Goal: Task Accomplishment & Management: Manage account settings

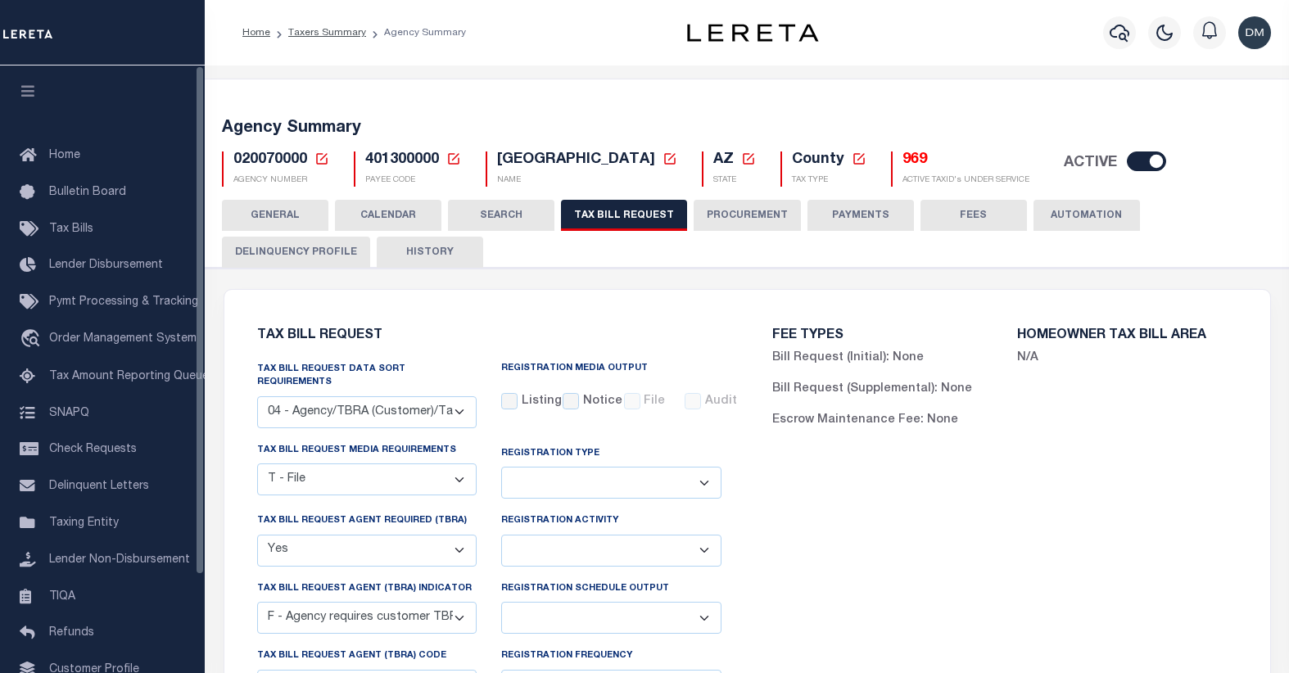
select select "28"
select select "22"
select select "true"
select select "14"
select select
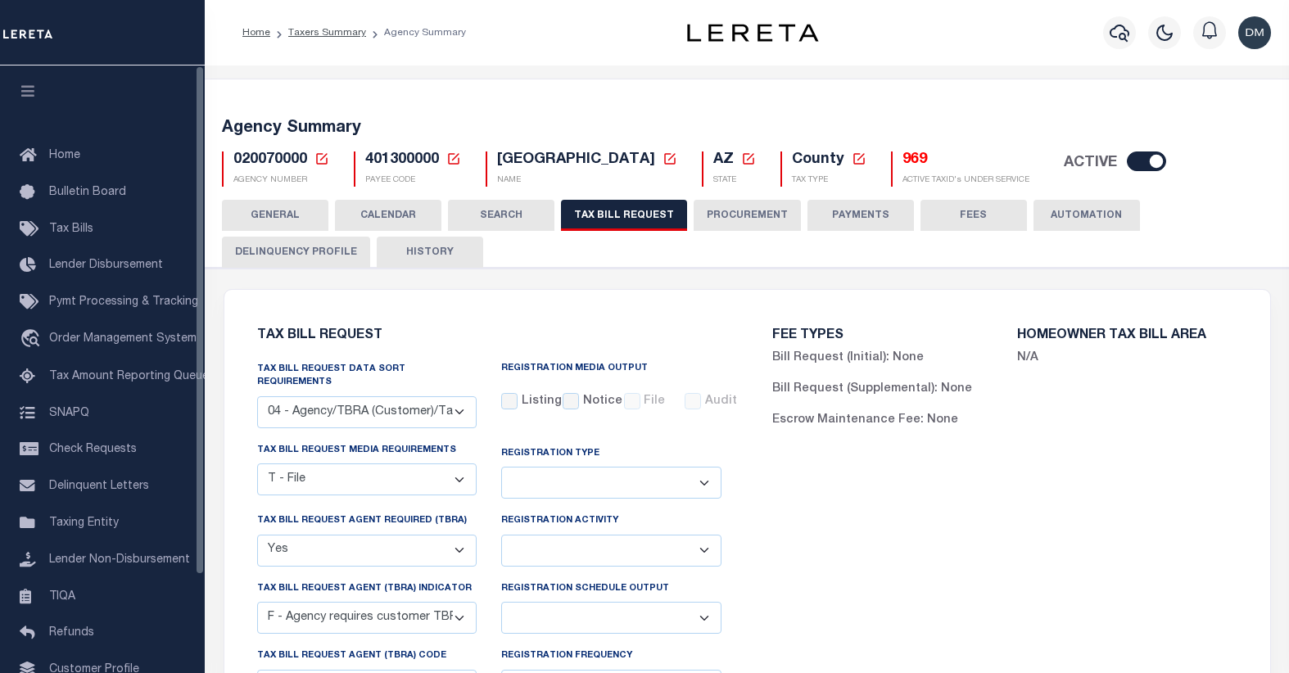
select select "3"
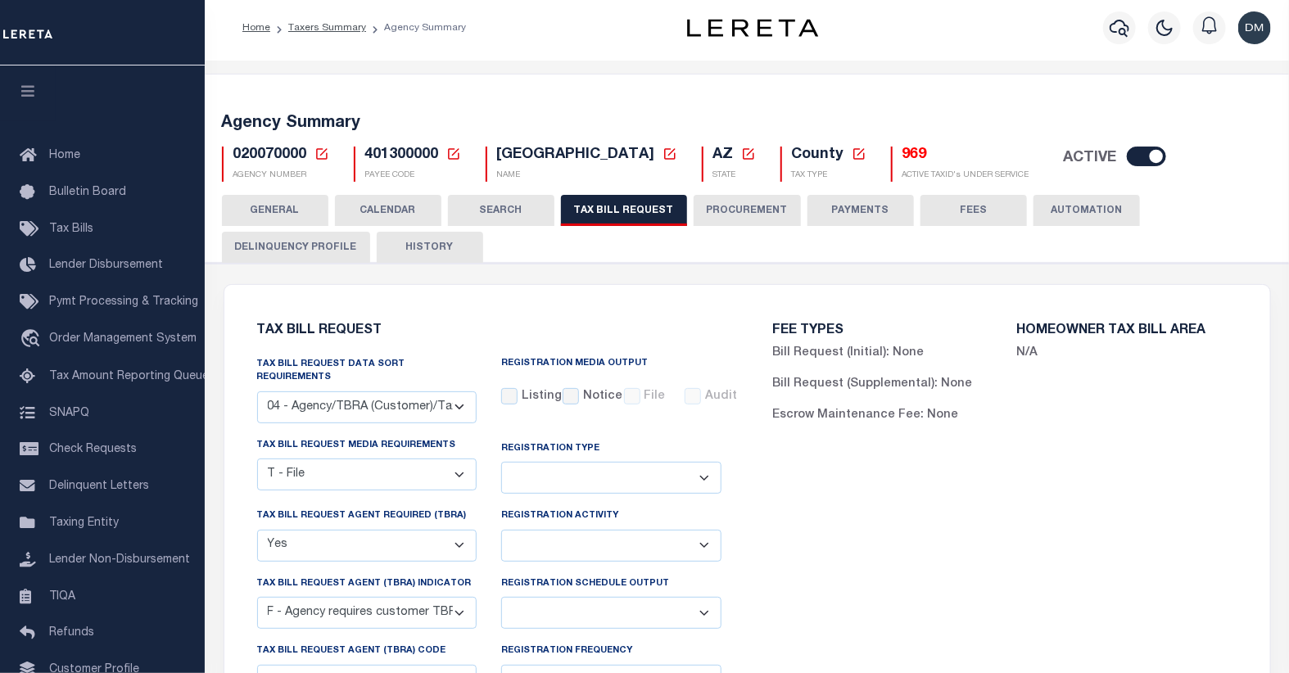
scroll to position [91, 0]
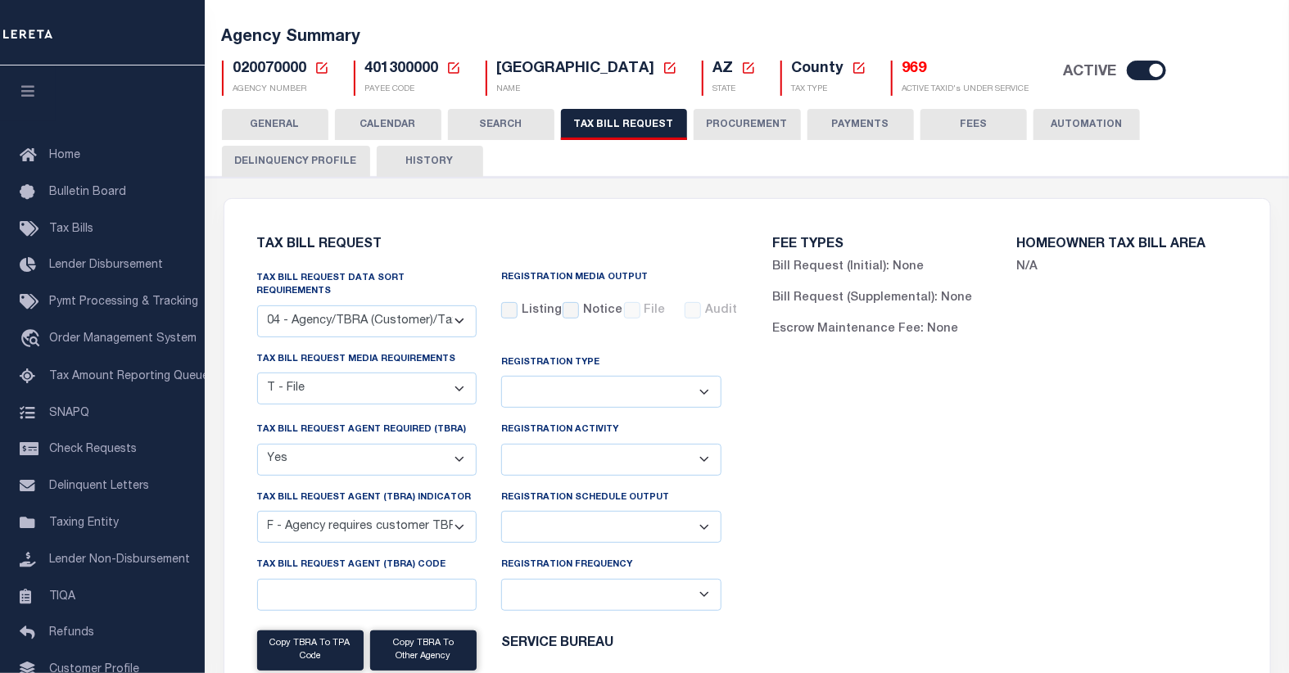
click at [700, 516] on select "Delta File Full File" at bounding box center [611, 527] width 220 height 32
select select "1"
click at [501, 511] on select "Delta File Full File" at bounding box center [611, 527] width 220 height 32
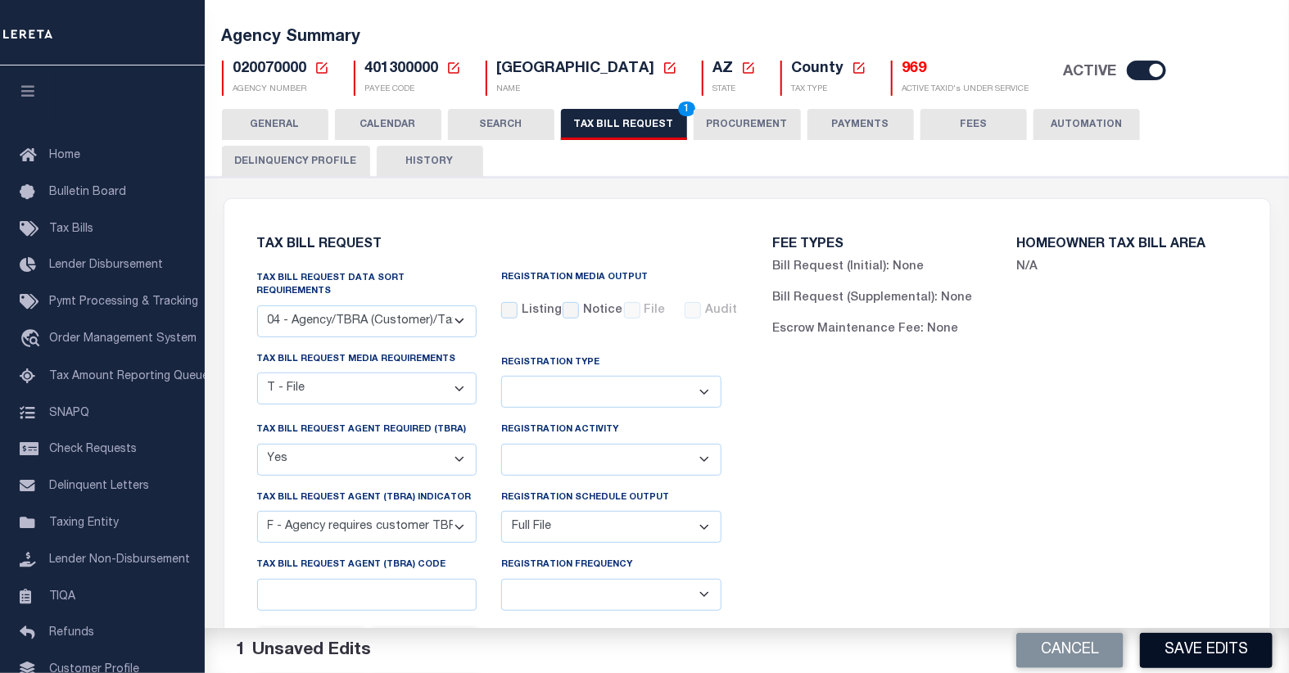
click at [1214, 655] on button "Save Edits" at bounding box center [1206, 650] width 133 height 35
click at [641, 129] on button "TAX BILL REQUEST 1" at bounding box center [624, 124] width 126 height 31
drag, startPoint x: 1220, startPoint y: 653, endPoint x: 1218, endPoint y: 634, distance: 18.9
click at [1220, 644] on button "Save Edits" at bounding box center [1206, 650] width 133 height 35
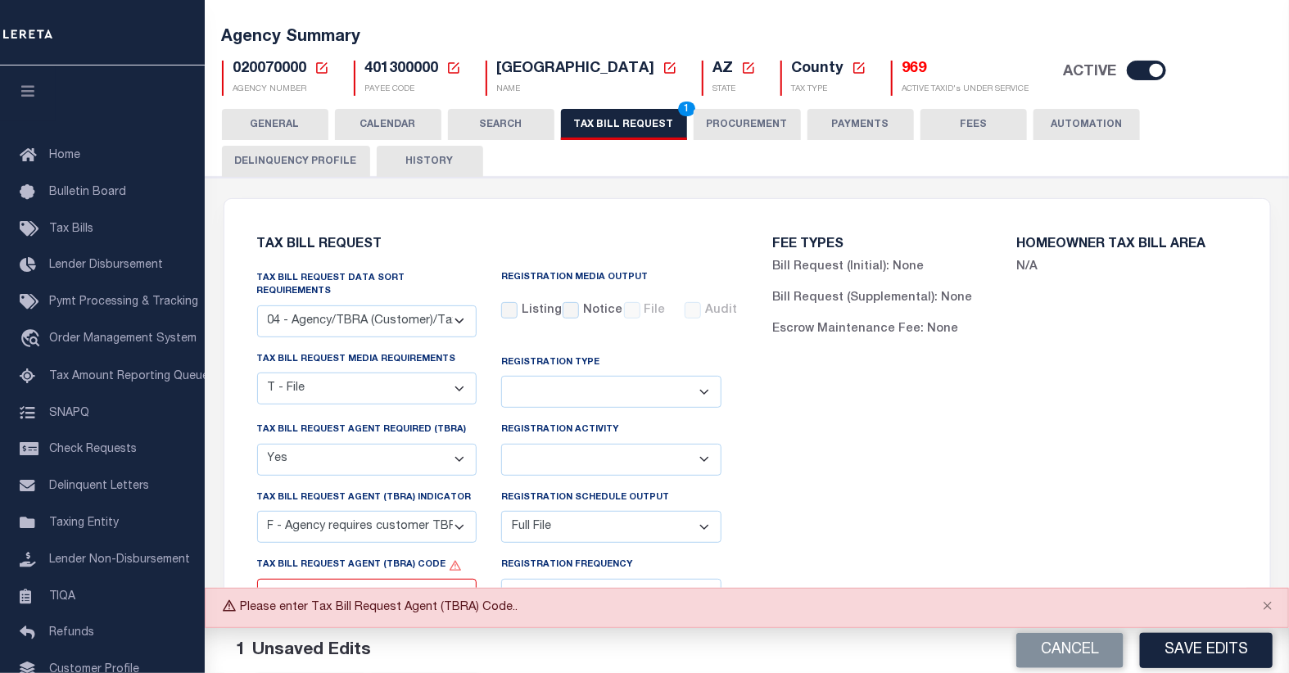
click at [1124, 517] on div "FEE TYPES Bill Request (Initial): None Bill Request (Supplemental): None Escrow…" at bounding box center [1005, 538] width 516 height 639
click at [1068, 397] on div "FEE TYPES Bill Request (Initial): None Bill Request (Supplemental): None Escrow…" at bounding box center [1005, 538] width 516 height 639
click at [1266, 604] on button "Close" at bounding box center [1267, 607] width 41 height 36
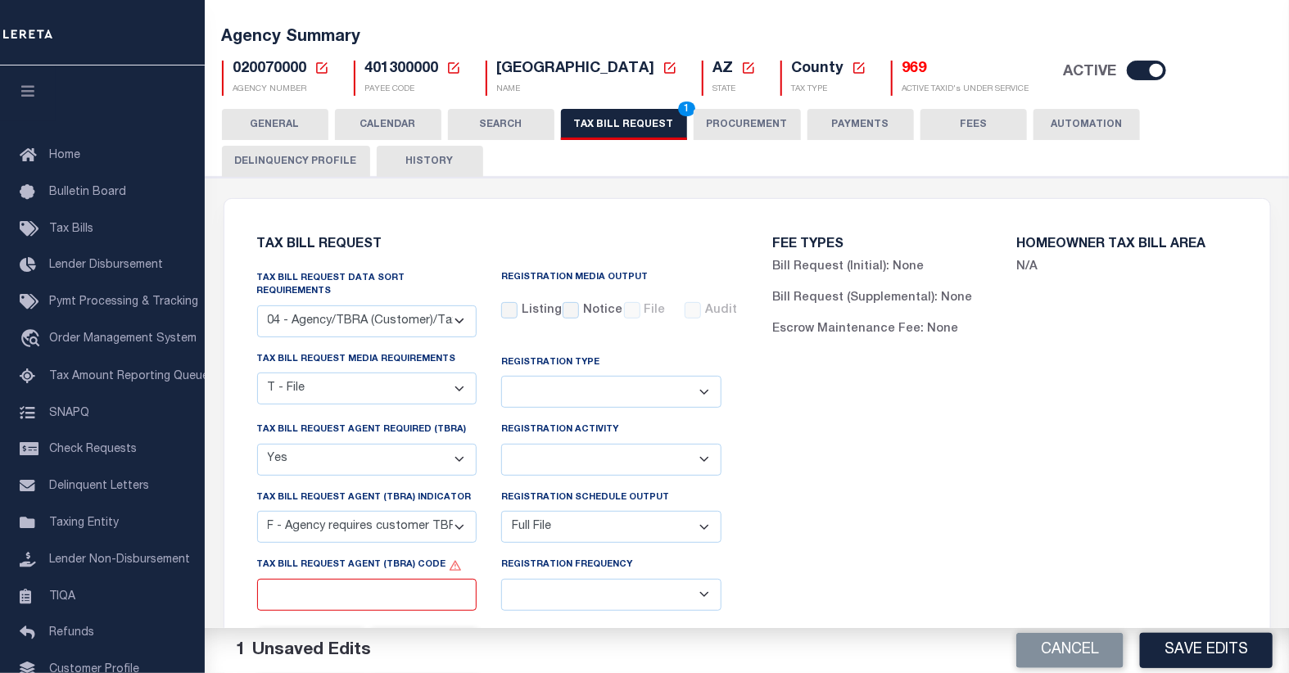
scroll to position [182, 0]
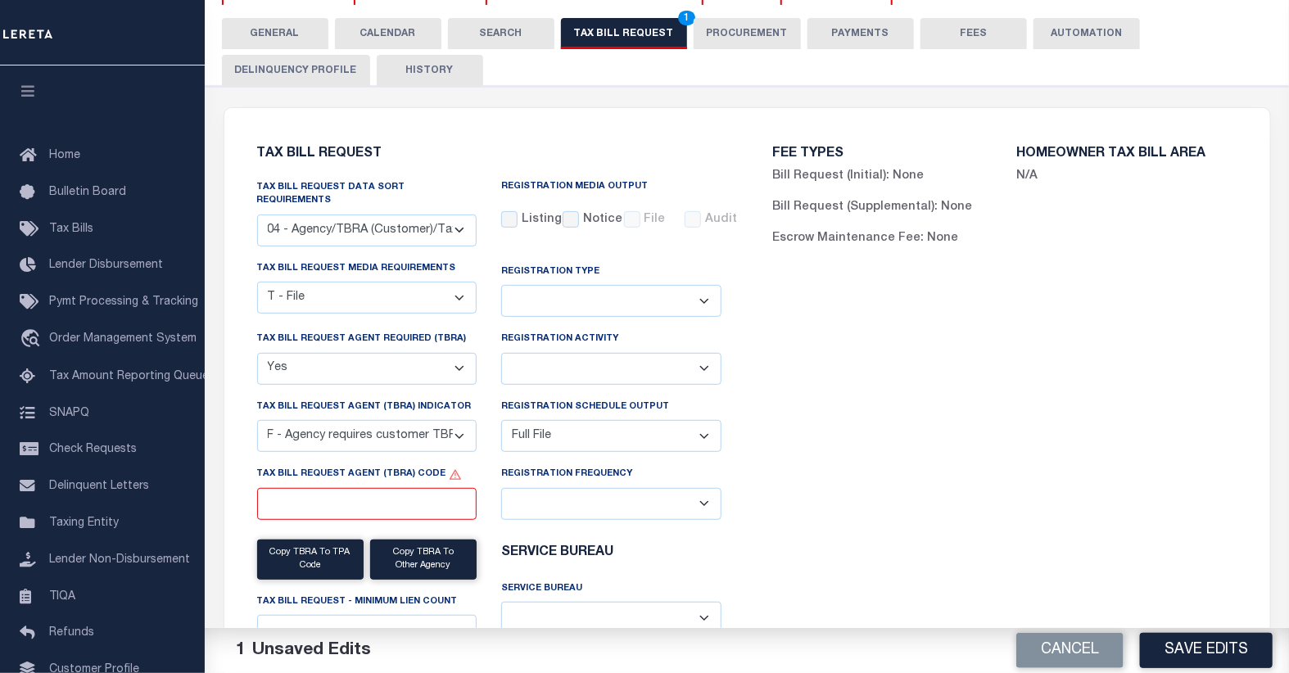
click at [458, 427] on select "A - Agency requires both customer TBRA code and LERETA TBRA code. B - Agency re…" at bounding box center [367, 436] width 220 height 32
click at [1002, 378] on div "FEE TYPES Bill Request (Initial): None Bill Request (Supplemental): None Escrow…" at bounding box center [1005, 447] width 516 height 639
click at [456, 359] on select "Yes No" at bounding box center [367, 369] width 220 height 32
click at [706, 430] on select "Delta File Full File" at bounding box center [611, 436] width 220 height 32
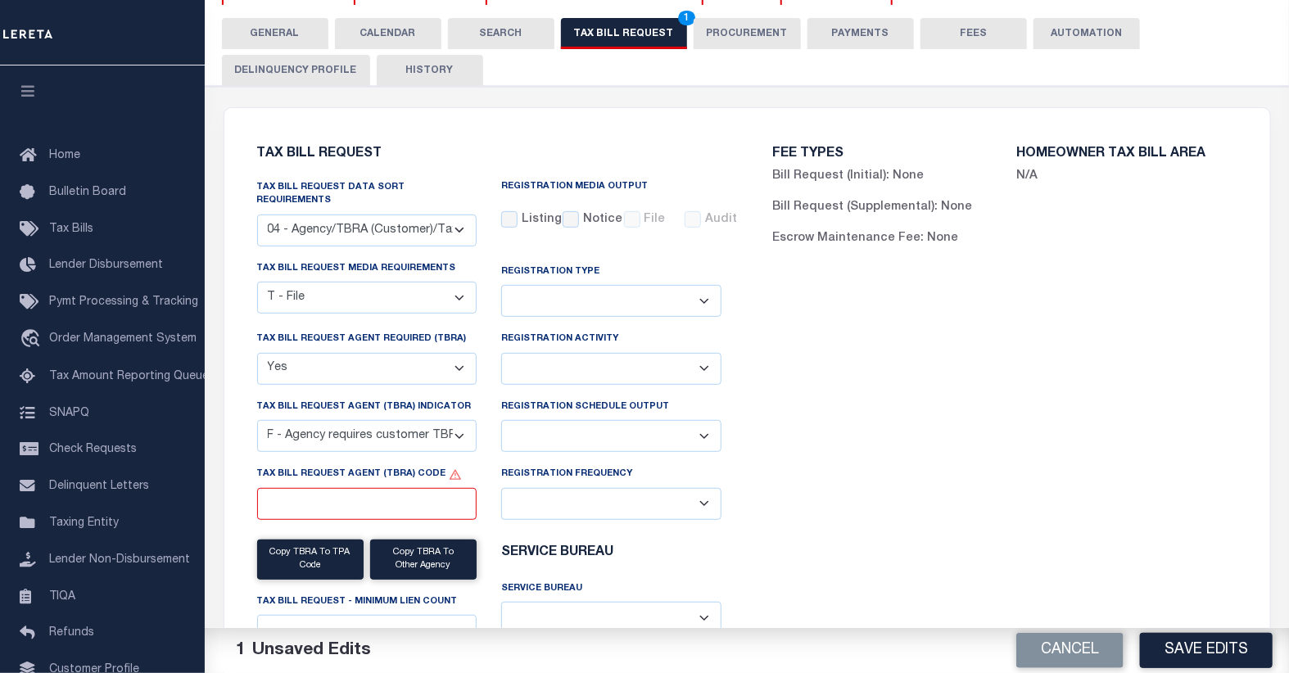
click at [501, 420] on select "Delta File Full File" at bounding box center [611, 436] width 220 height 32
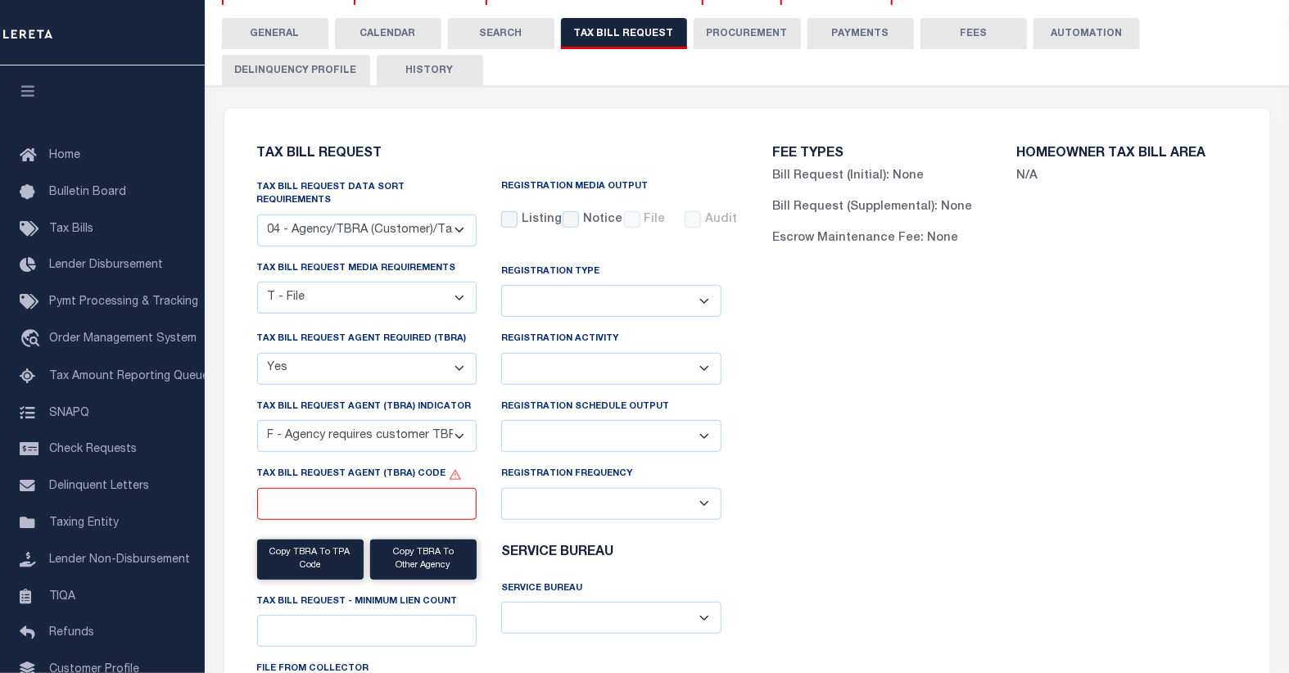
click at [462, 428] on select "A - Agency requires both customer TBRA code and LERETA TBRA code. B - Agency re…" at bounding box center [367, 436] width 220 height 32
click at [702, 424] on select "Delta File Full File" at bounding box center [611, 436] width 220 height 32
select select "1"
click at [501, 420] on select "Delta File Full File" at bounding box center [611, 436] width 220 height 32
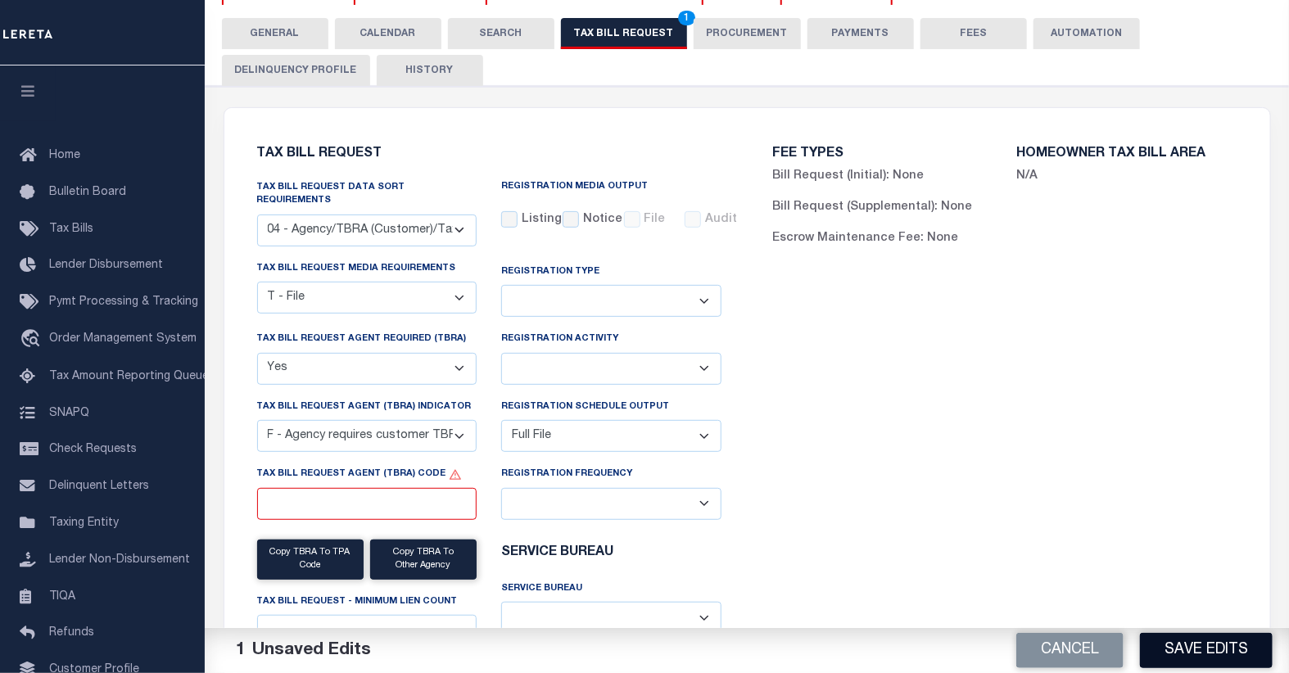
click at [1210, 652] on button "Save Edits" at bounding box center [1206, 650] width 133 height 35
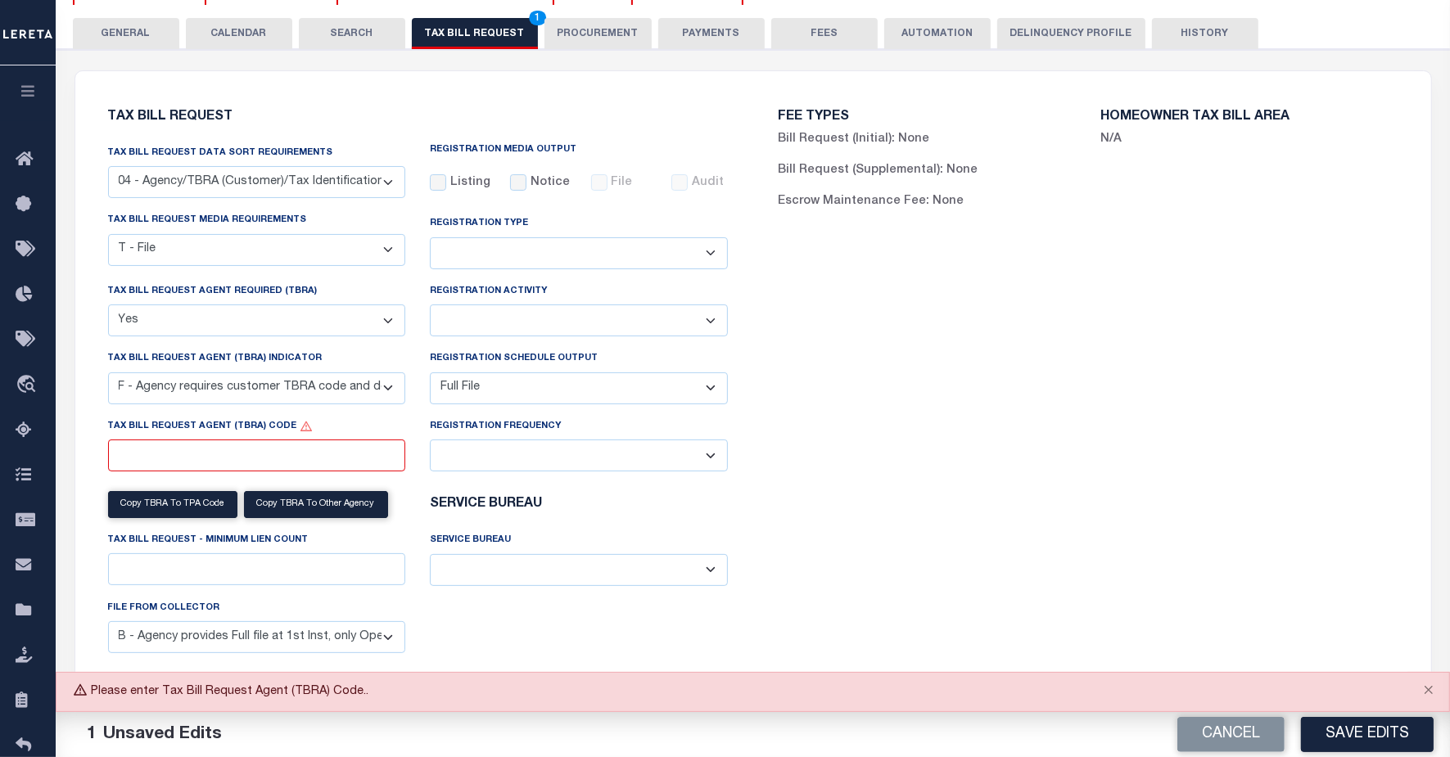
drag, startPoint x: 1212, startPoint y: 52, endPoint x: 883, endPoint y: 315, distance: 421.7
click at [883, 315] on div "FEE TYPES Bill Request (Initial): None Bill Request (Supplemental): None Escrow…" at bounding box center [1088, 398] width 671 height 615
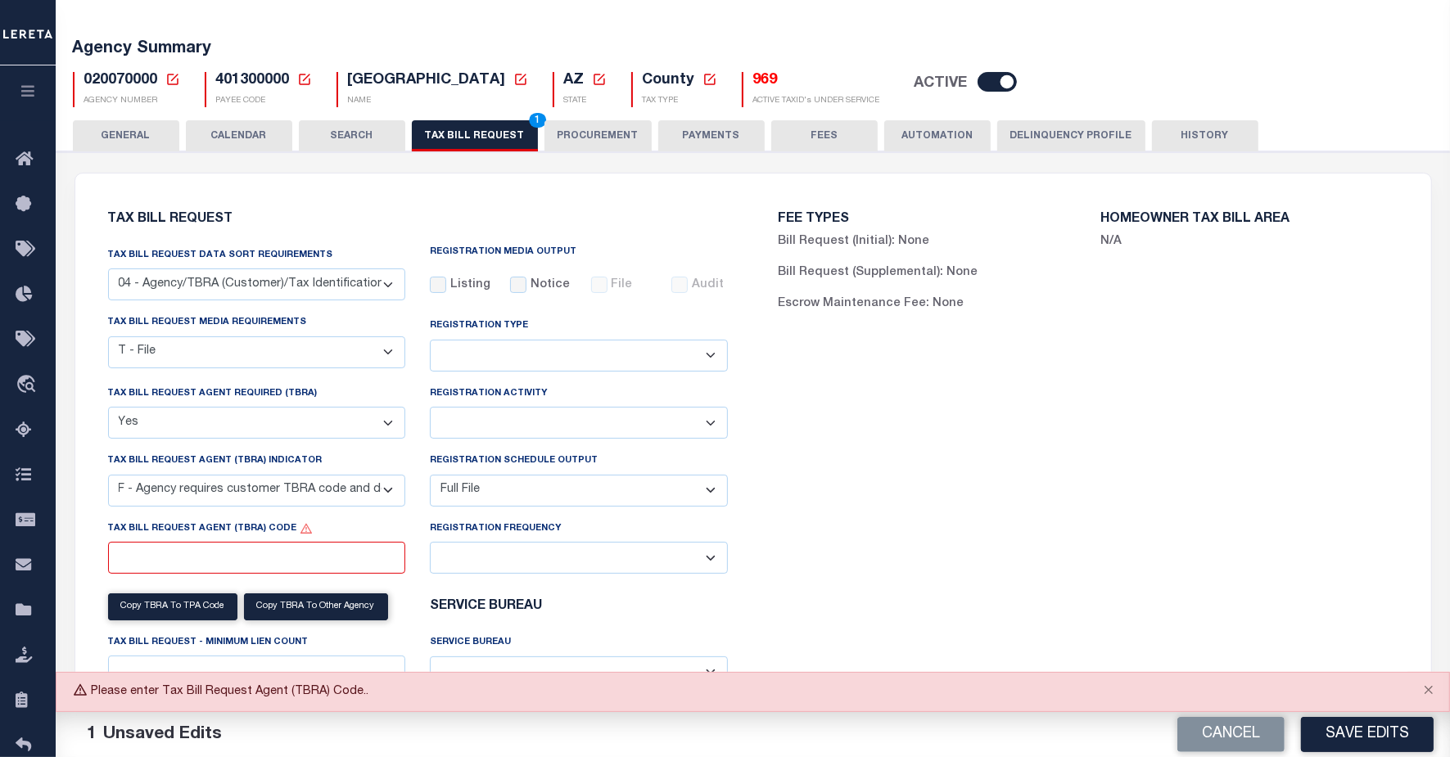
click at [815, 483] on div "FEE TYPES Bill Request (Initial): None Bill Request (Supplemental): None Escrow…" at bounding box center [1088, 500] width 671 height 615
click at [545, 491] on select "Delta File Full File" at bounding box center [579, 491] width 298 height 32
select select
click at [430, 477] on select "Delta File Full File" at bounding box center [579, 491] width 298 height 32
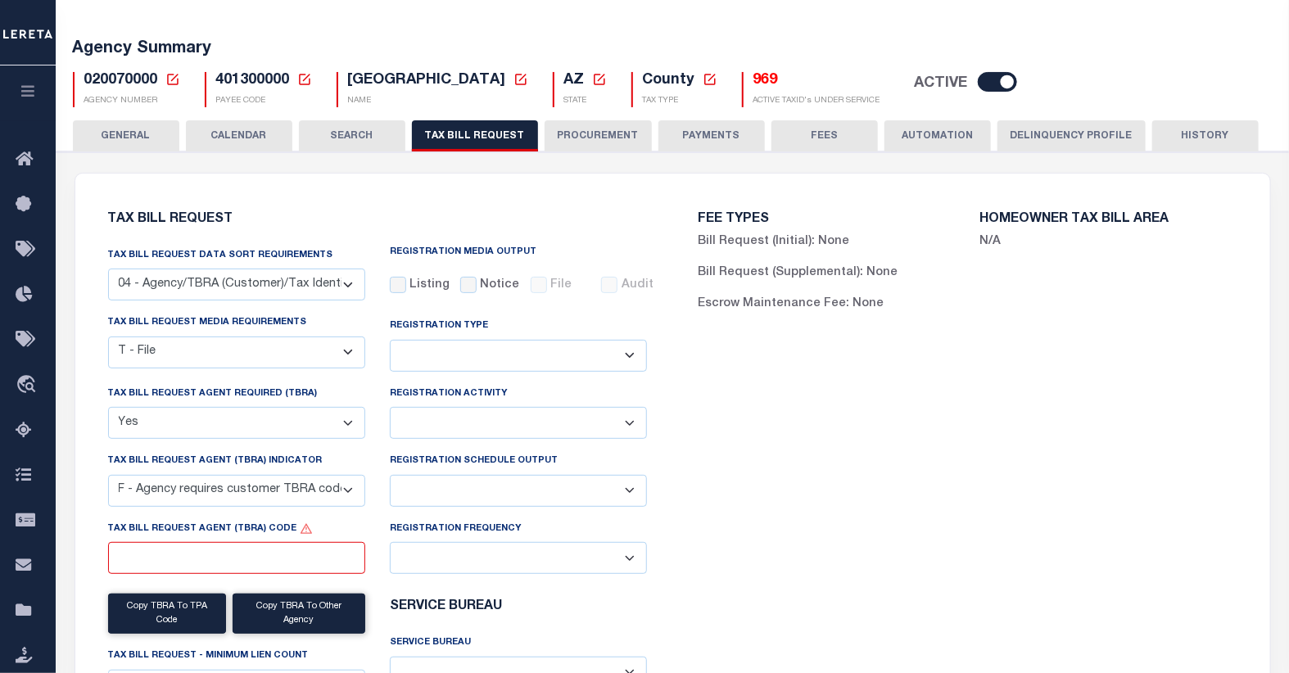
drag, startPoint x: 1340, startPoint y: 5, endPoint x: 809, endPoint y: 461, distance: 700.2
click at [811, 463] on div "FEE TYPES Bill Request (Initial): None Bill Request (Supplemental): None Escrow…" at bounding box center [967, 507] width 590 height 628
click at [285, 553] on input "Tax Bill Request Agent (TBRA) Code" at bounding box center [236, 558] width 257 height 32
type input "000"
click at [630, 492] on select "Delta File Full File" at bounding box center [518, 491] width 257 height 32
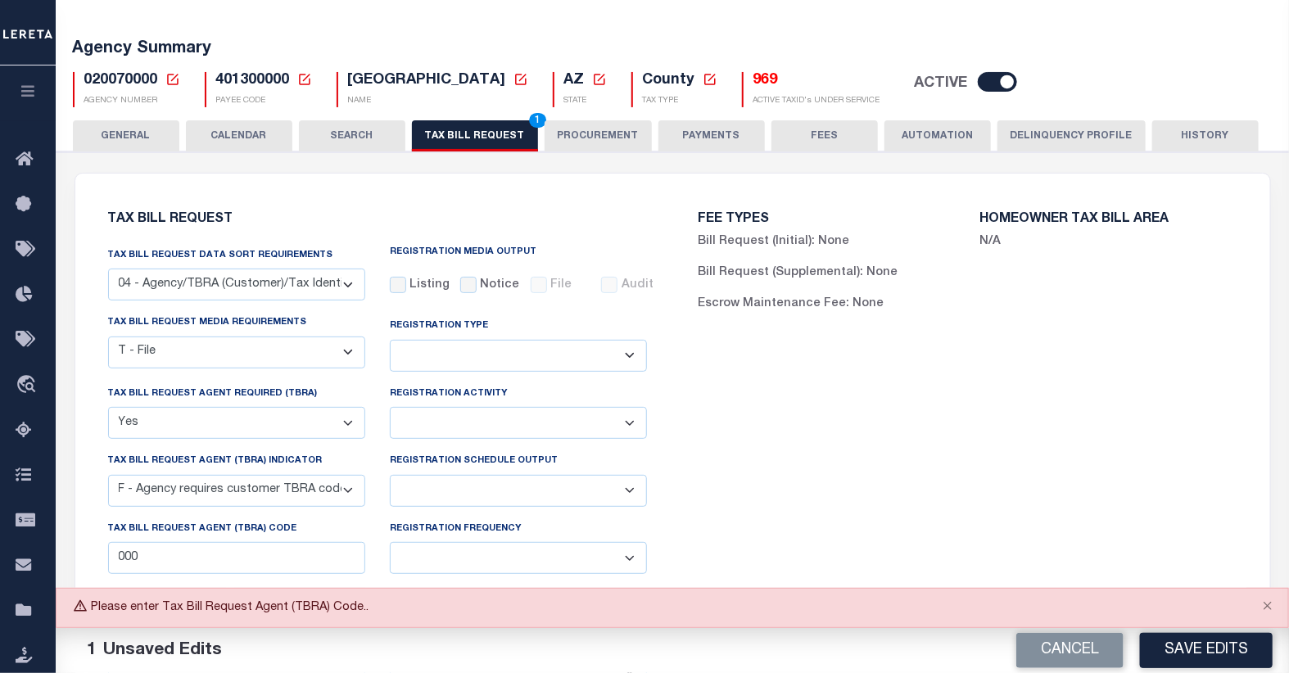
select select "1"
click at [390, 475] on select "Delta File Full File" at bounding box center [518, 491] width 257 height 32
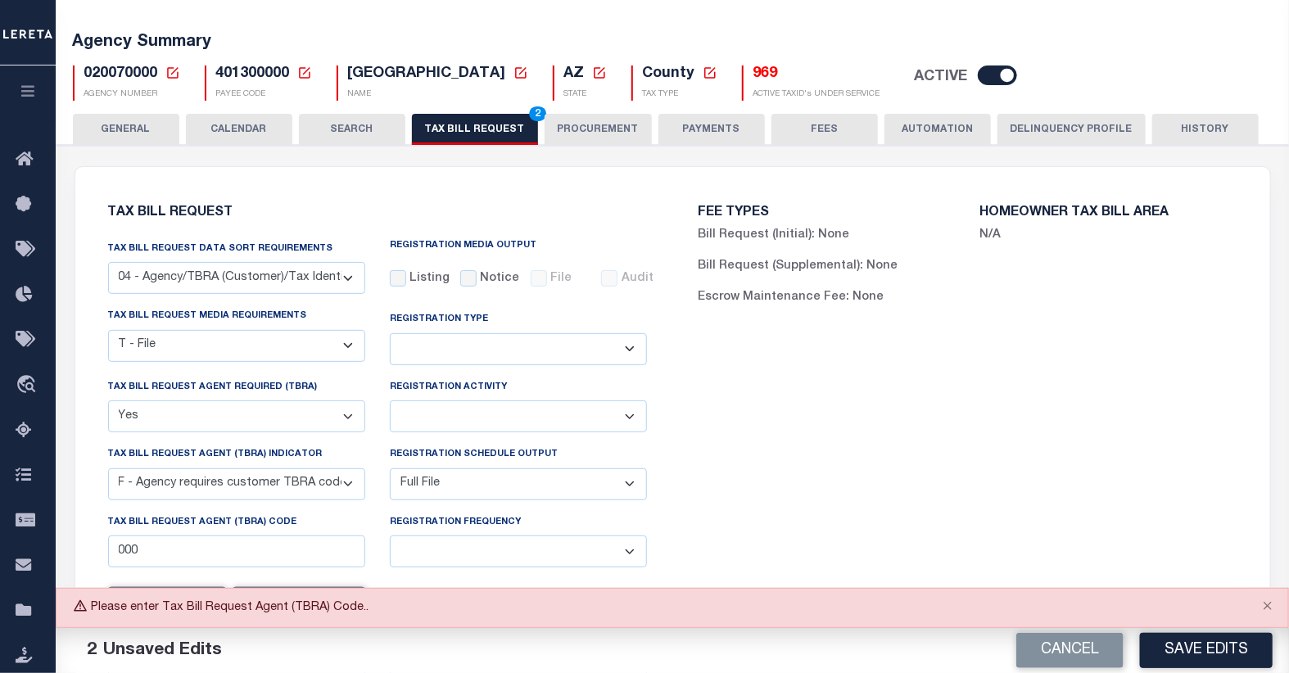
scroll to position [170, 0]
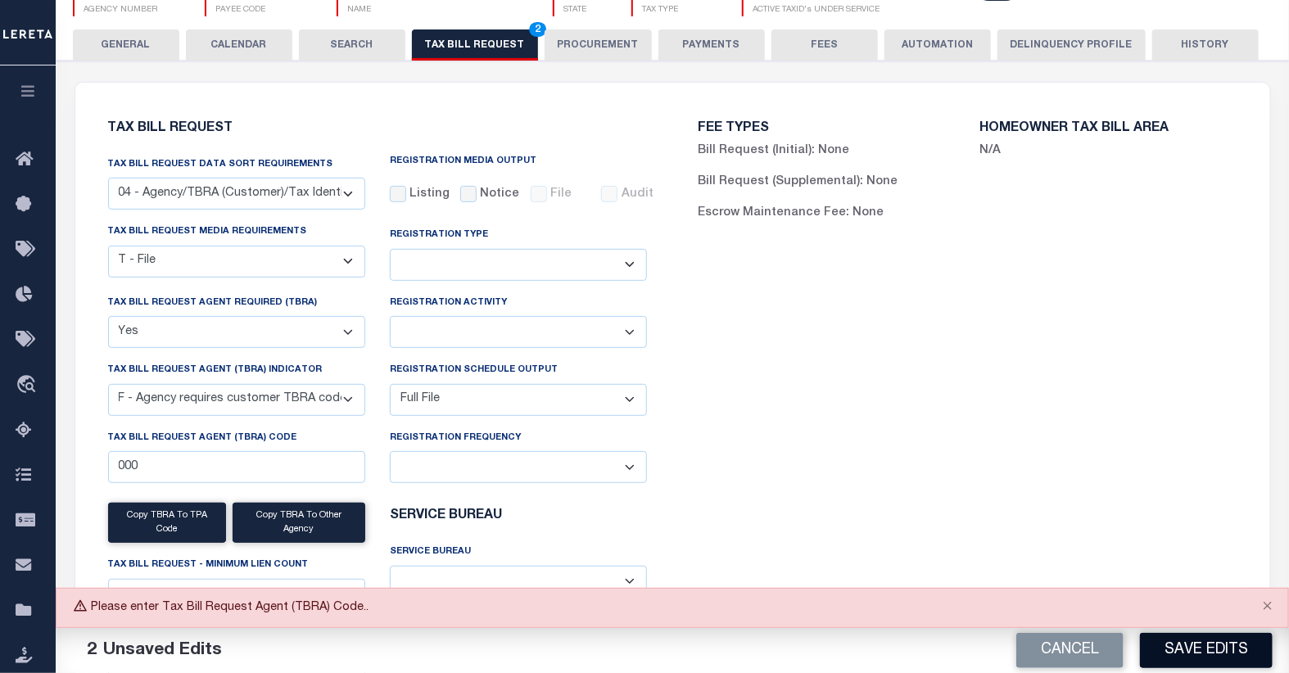
click at [1174, 648] on button "Save Edits" at bounding box center [1206, 650] width 133 height 35
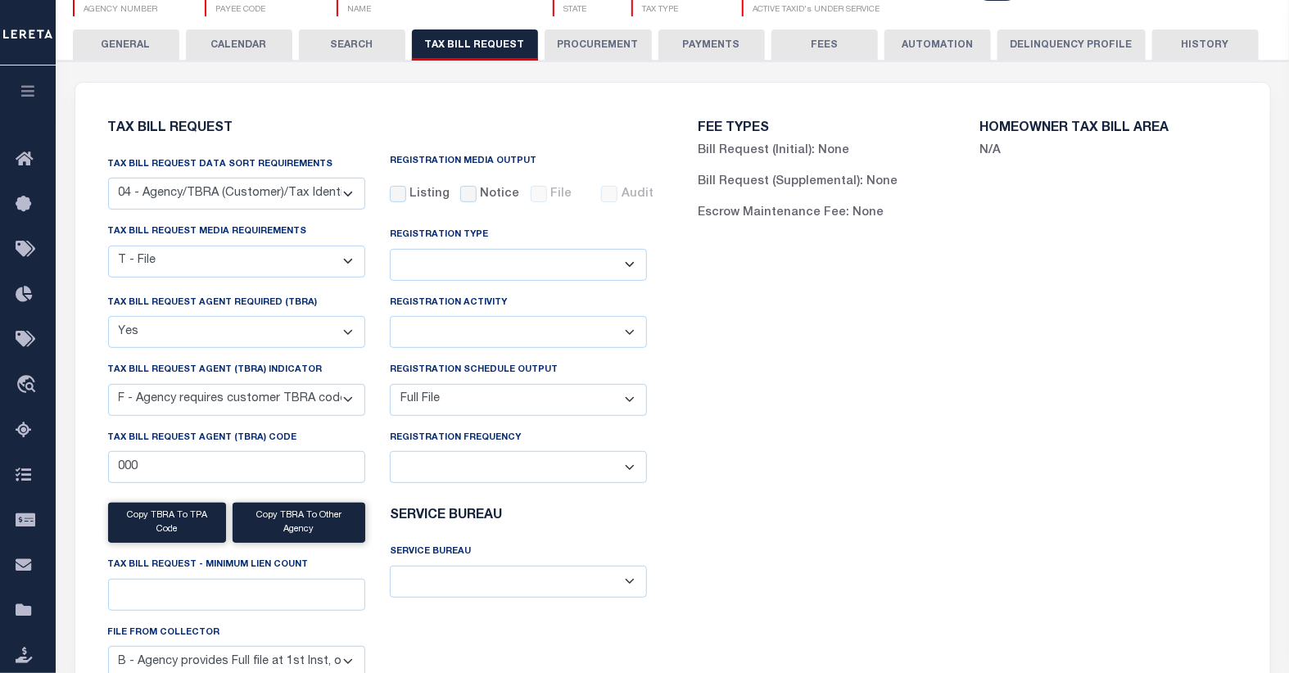
scroll to position [0, 0]
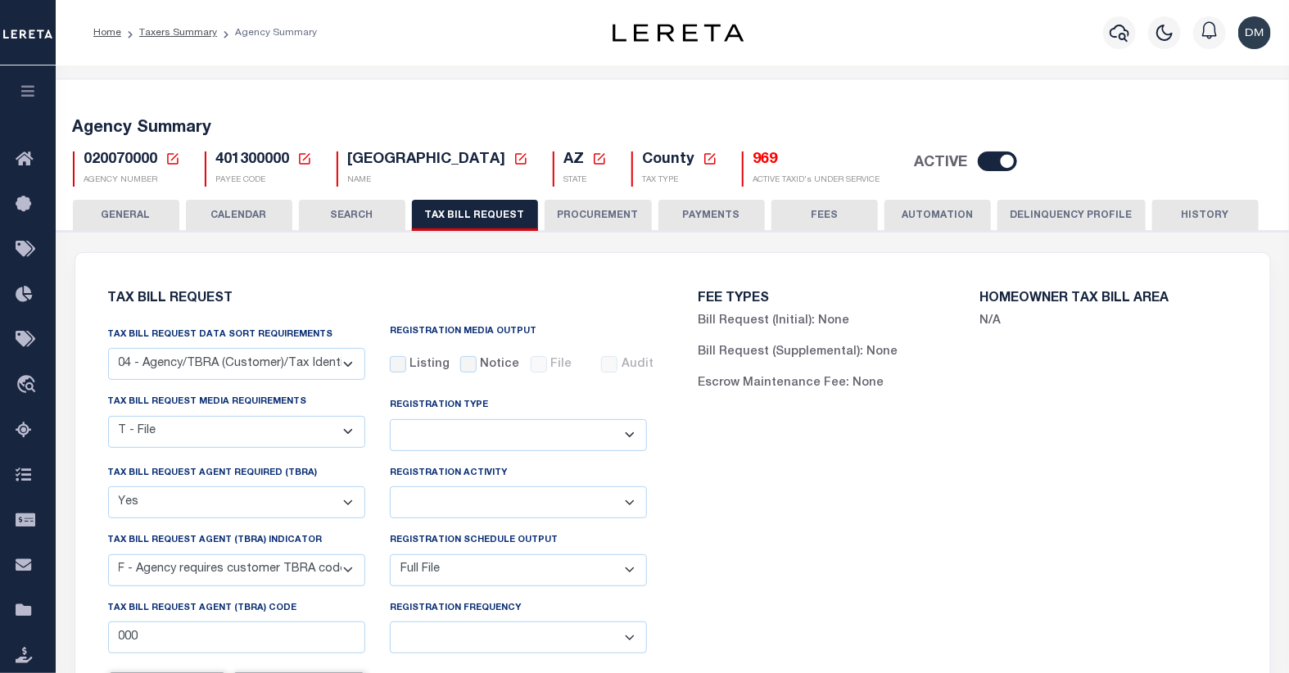
click at [173, 157] on icon at bounding box center [172, 158] width 11 height 11
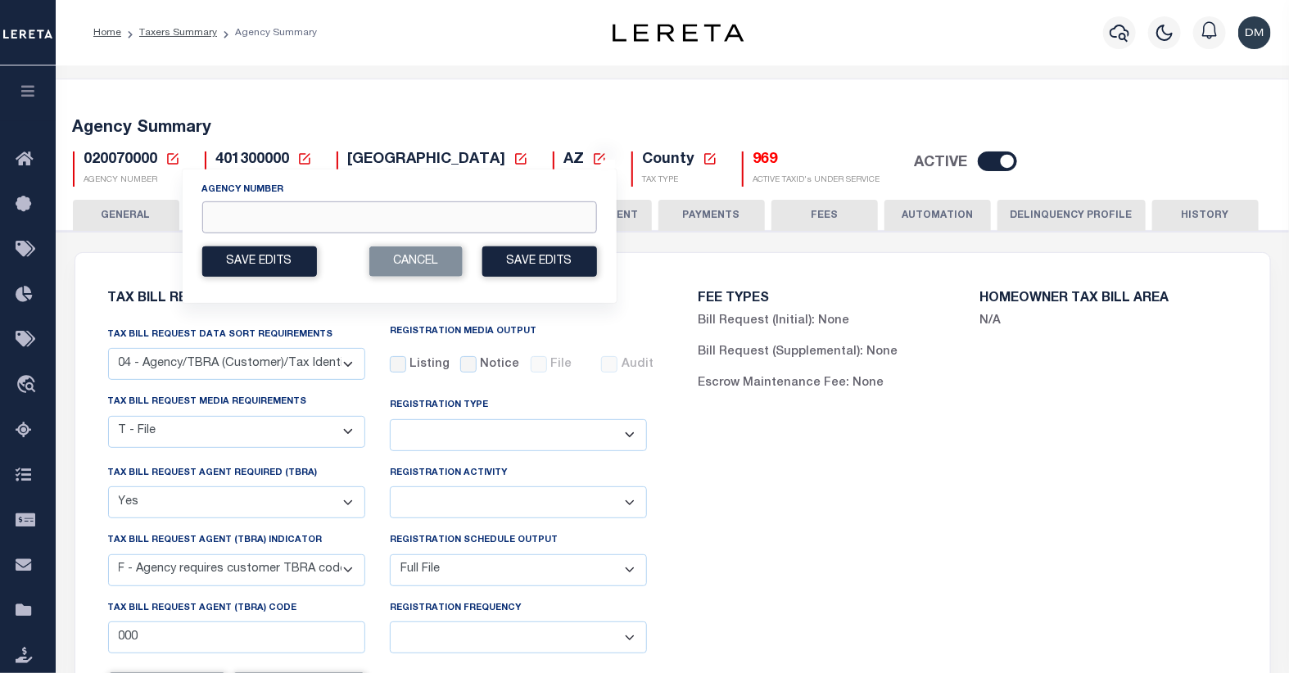
click at [278, 219] on input "Agency Number" at bounding box center [398, 217] width 395 height 32
type input "020078888"
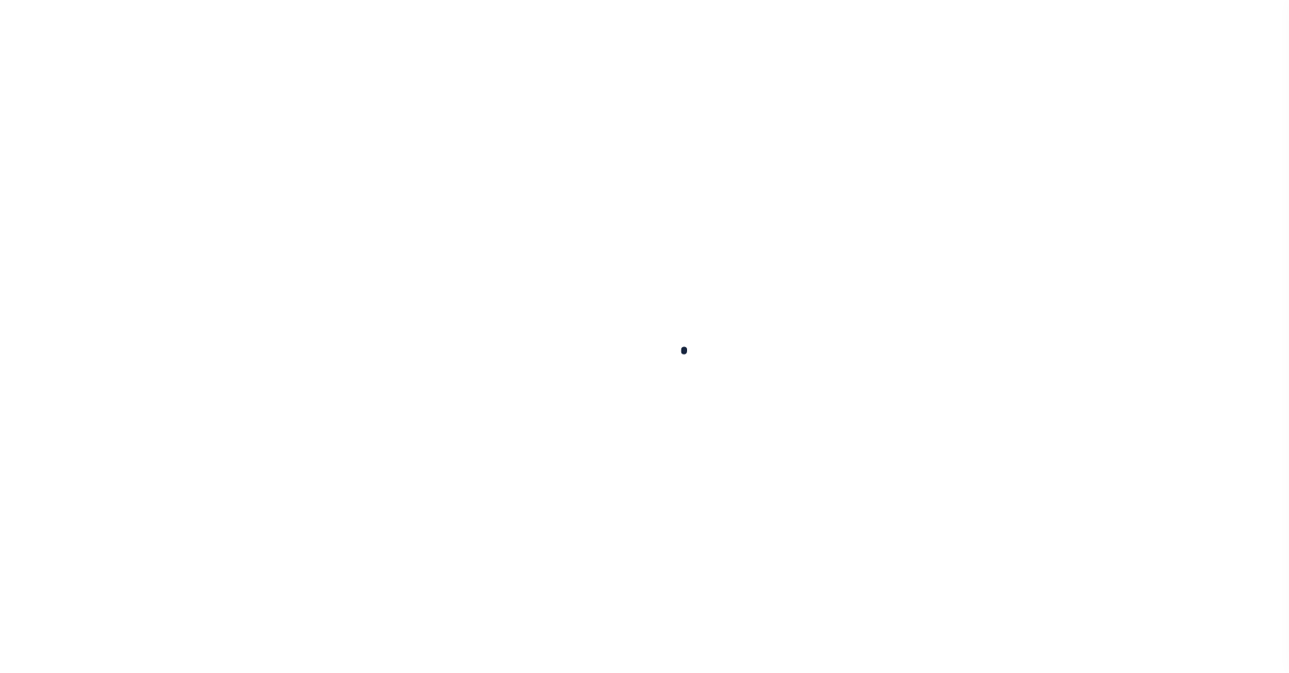
select select
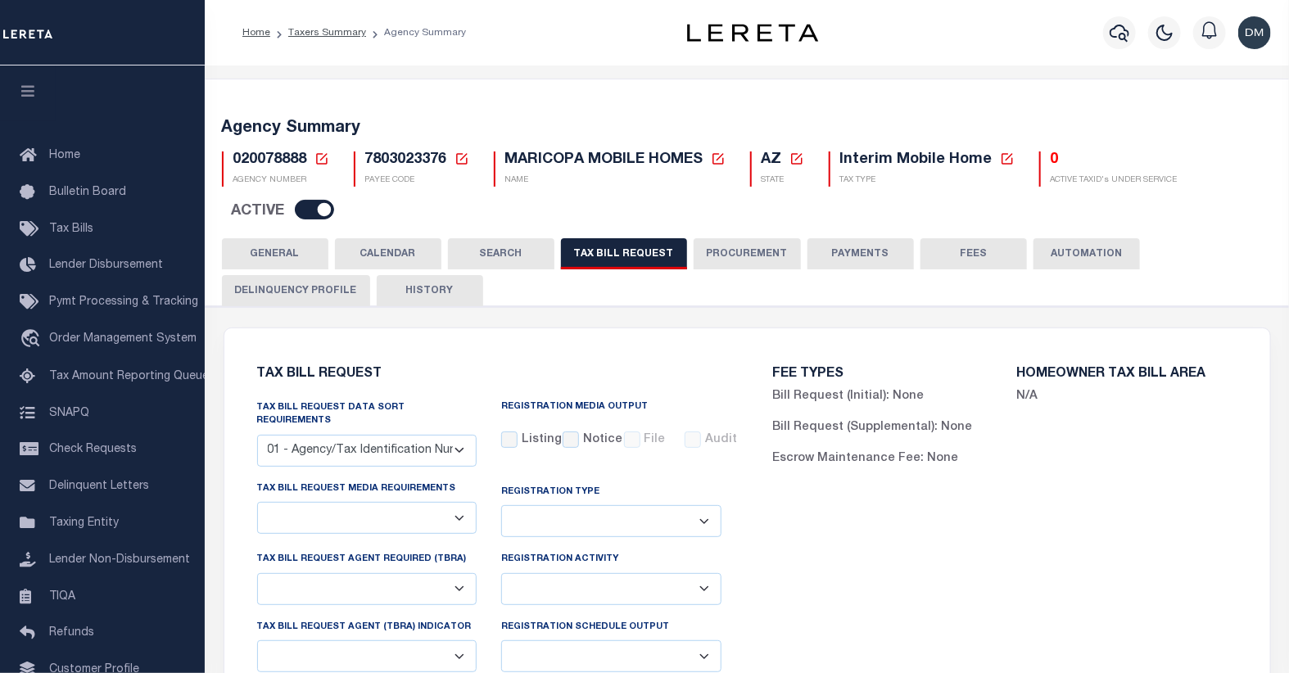
select select "27"
checkbox input "false"
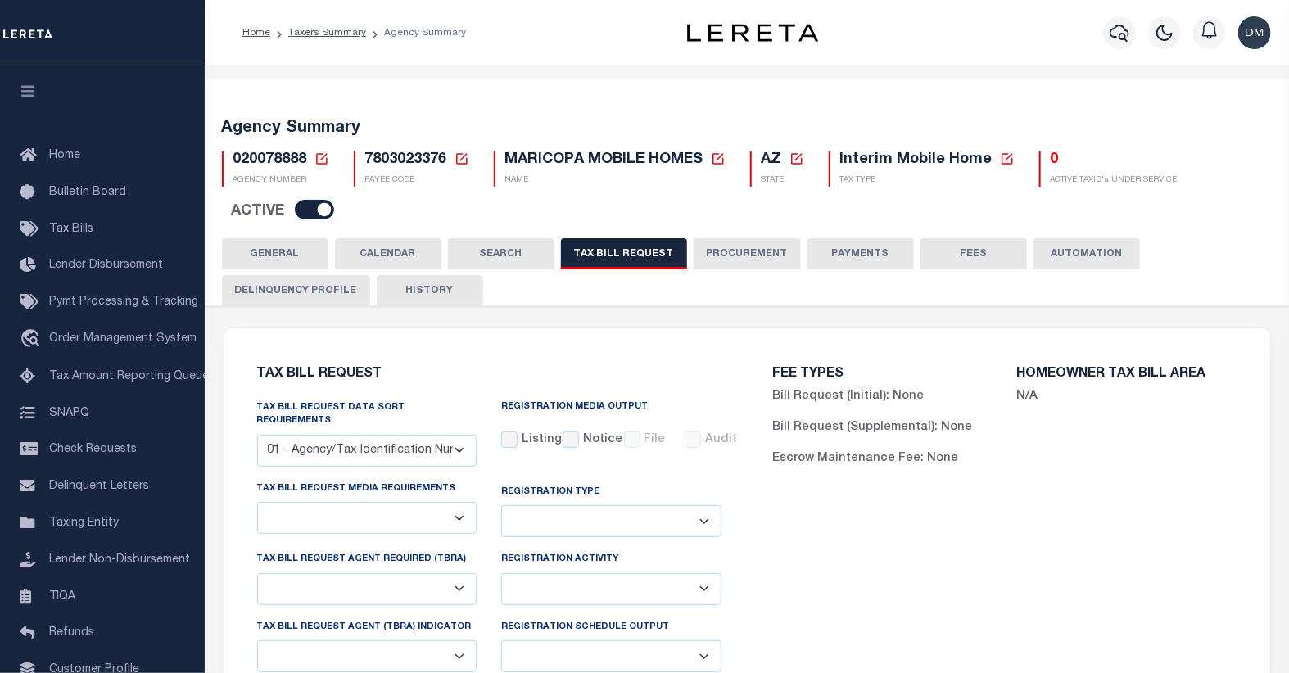
select select "22"
select select "true"
select select "14"
select select
select select "3"
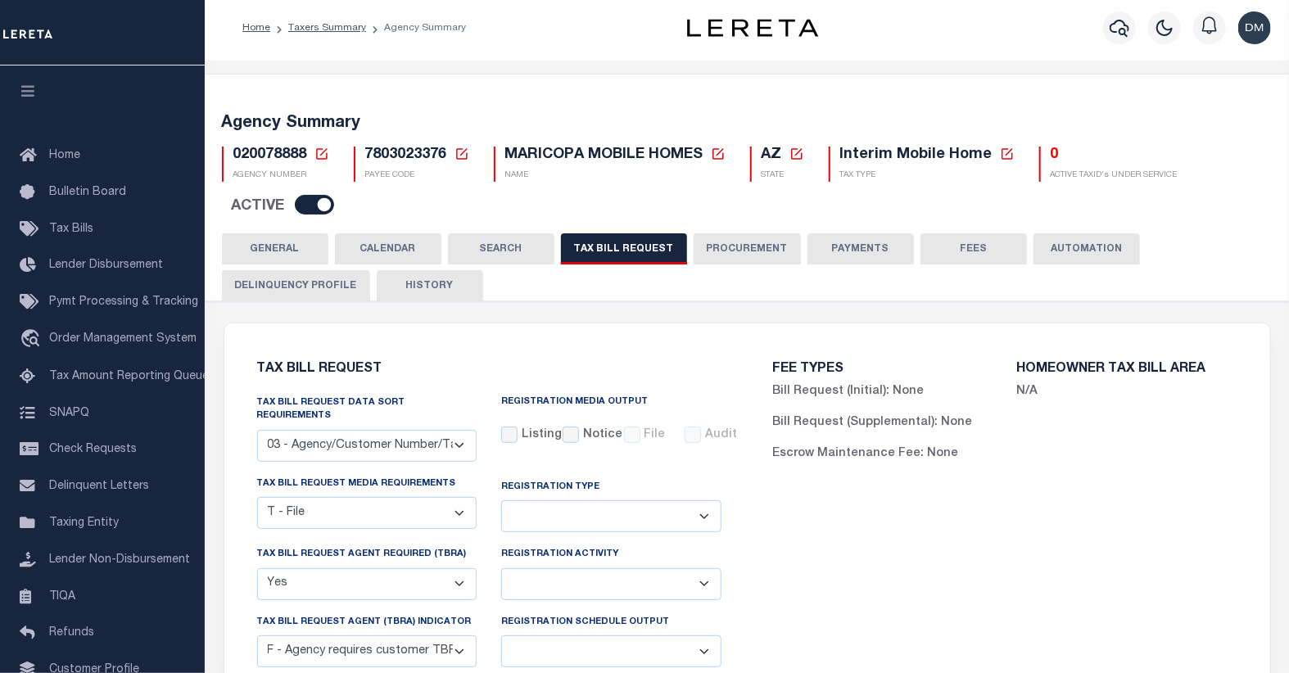
scroll to position [91, 0]
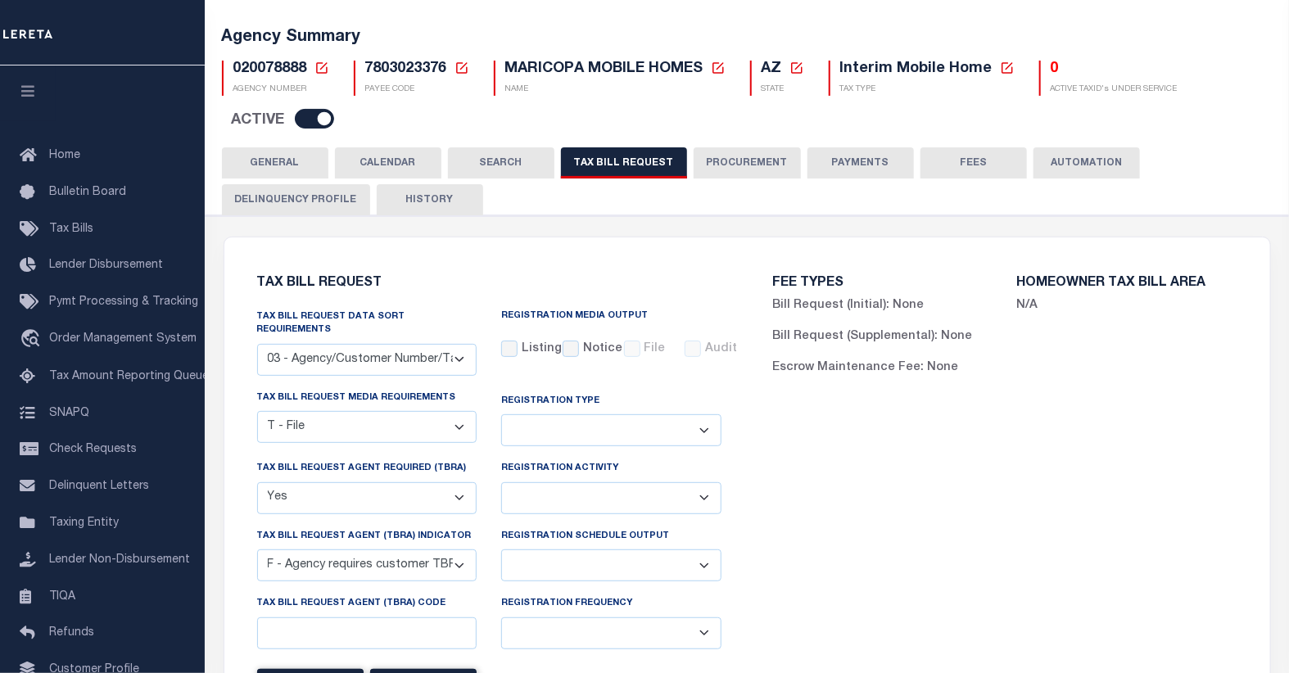
click at [701, 553] on select "Delta File Full File" at bounding box center [611, 565] width 220 height 32
select select "1"
click at [501, 549] on select "Delta File Full File" at bounding box center [611, 565] width 220 height 32
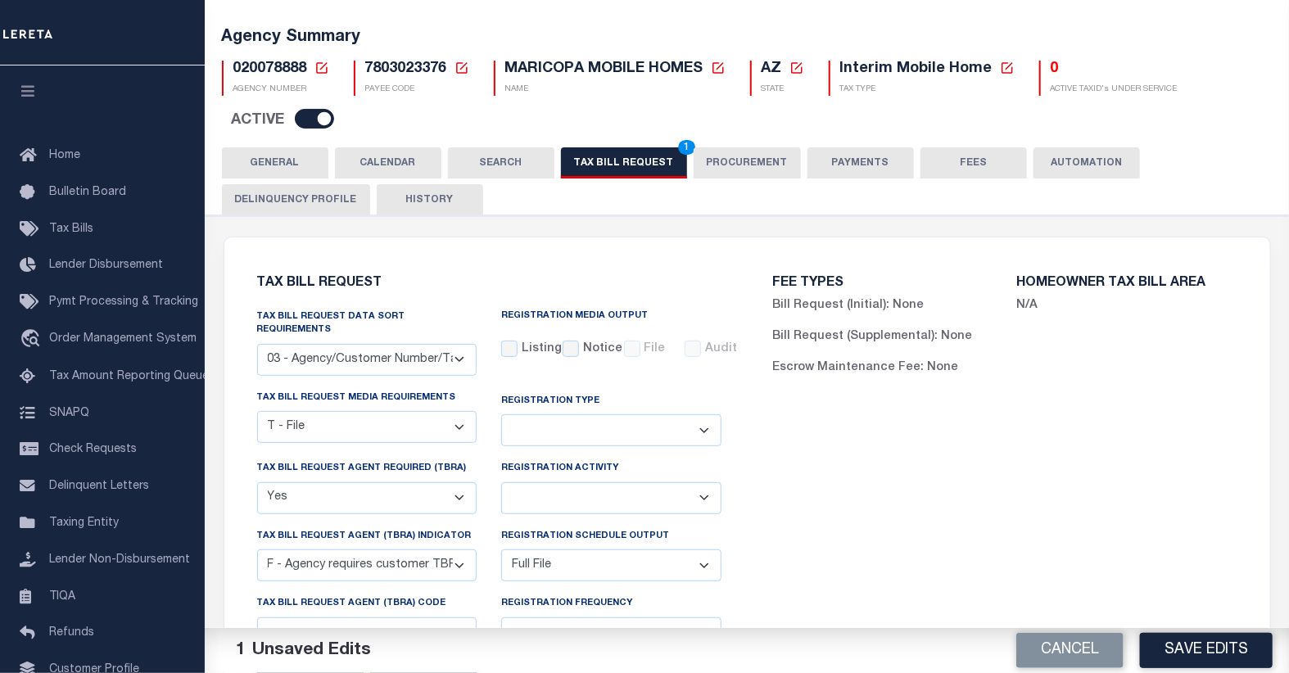
scroll to position [273, 0]
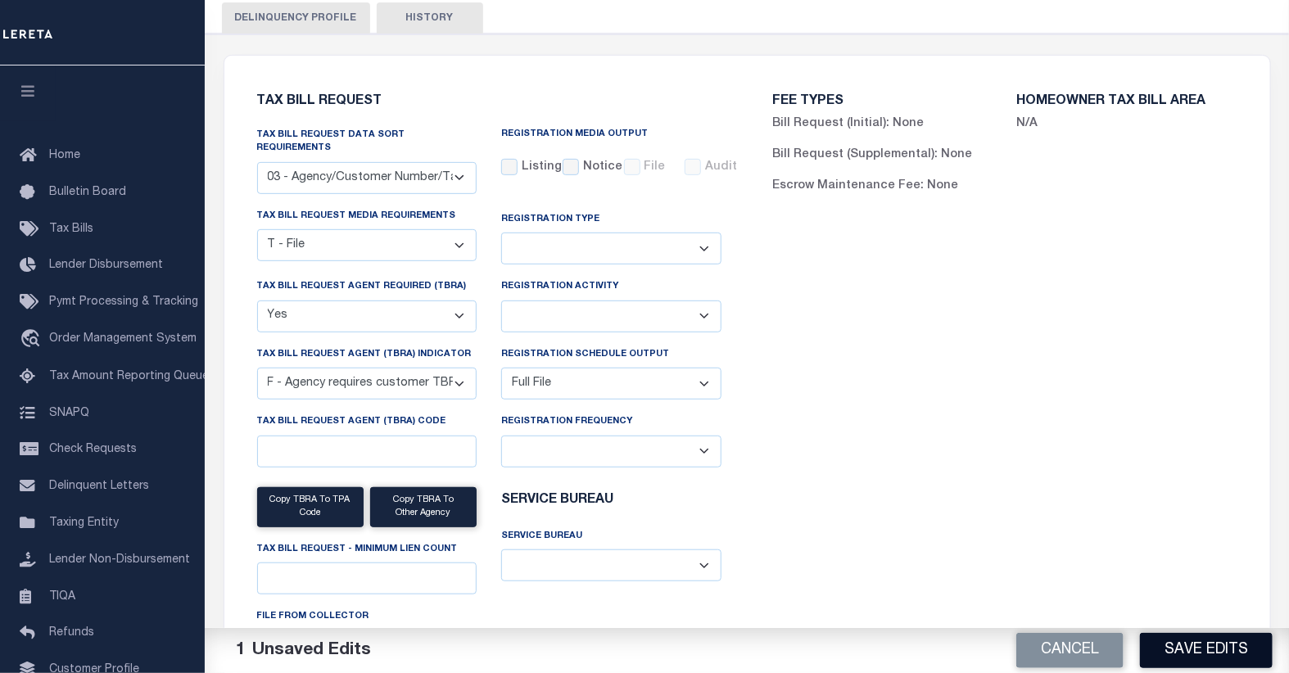
click at [1201, 652] on button "Save Edits" at bounding box center [1206, 650] width 133 height 35
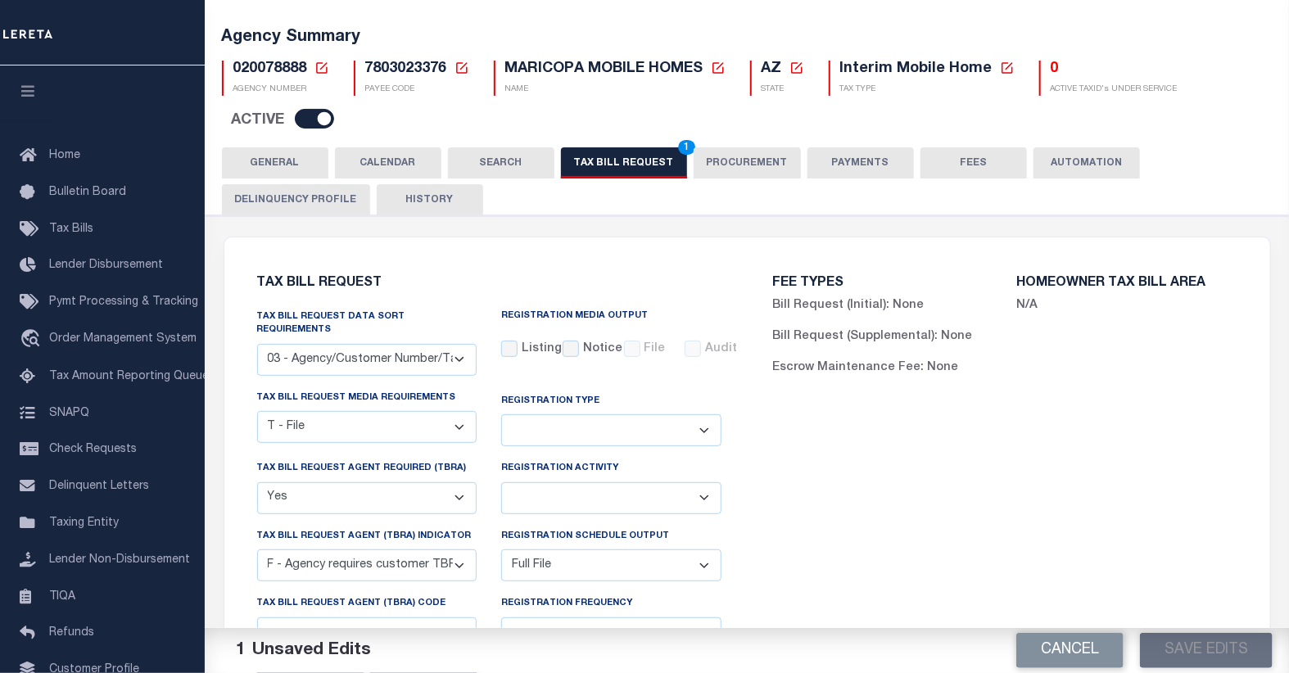
click at [637, 160] on button "TAX BILL REQUEST 1" at bounding box center [624, 162] width 126 height 31
click at [1179, 650] on button "Save Edits" at bounding box center [1206, 650] width 133 height 35
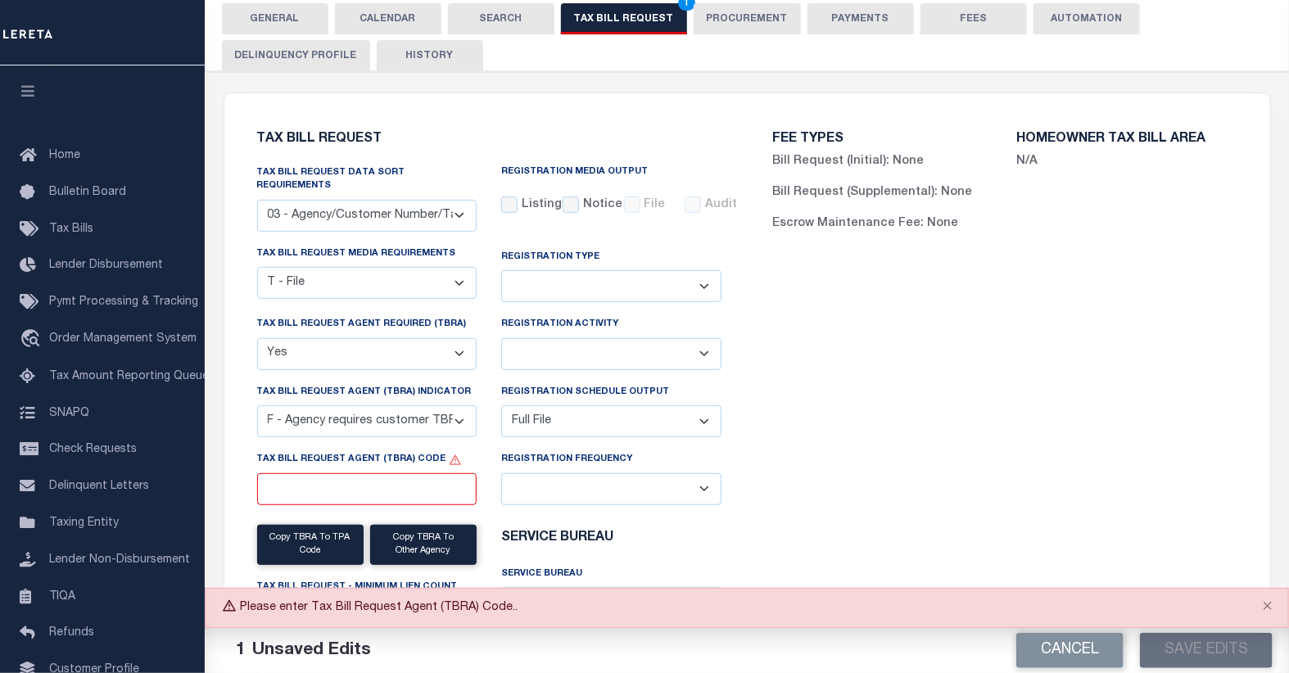
scroll to position [273, 0]
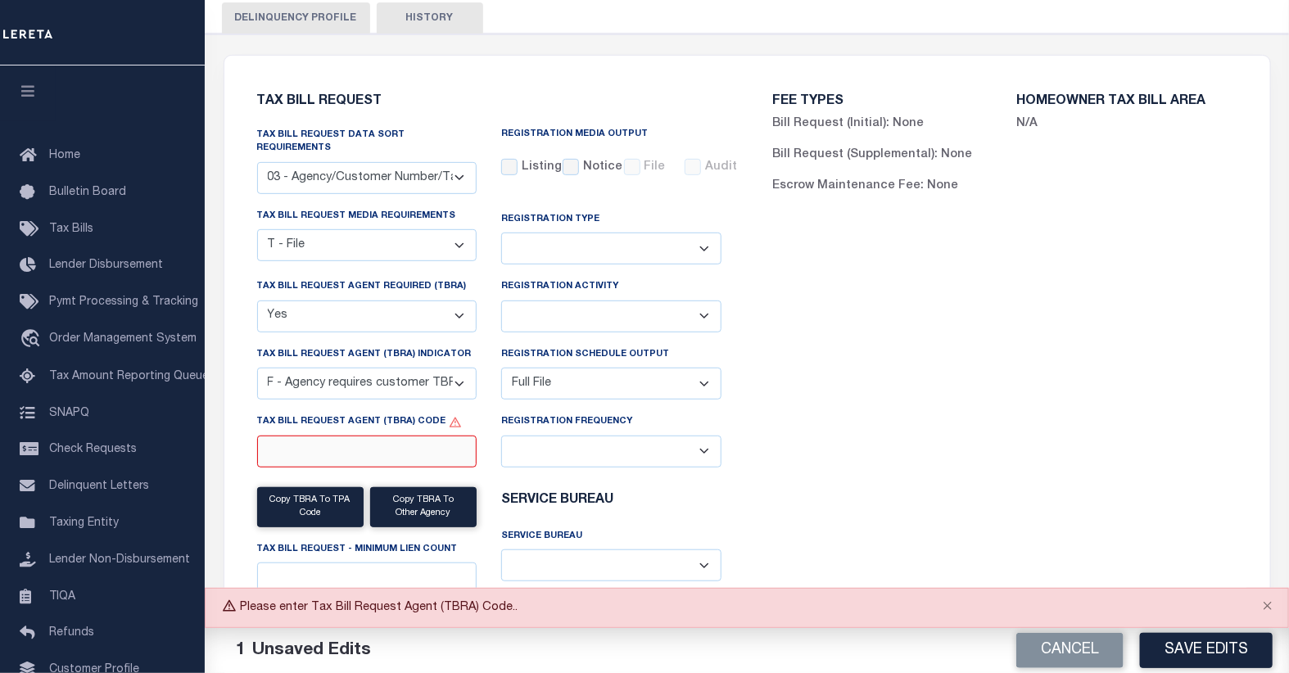
click at [303, 436] on input "Tax Bill Request Agent (TBRA) Code" at bounding box center [367, 452] width 220 height 32
type input "000"
click at [790, 508] on div "FEE TYPES Bill Request (Initial): None Bill Request (Supplemental): None Escrow…" at bounding box center [1005, 394] width 516 height 639
click at [1190, 659] on button "Save Edits" at bounding box center [1206, 650] width 133 height 35
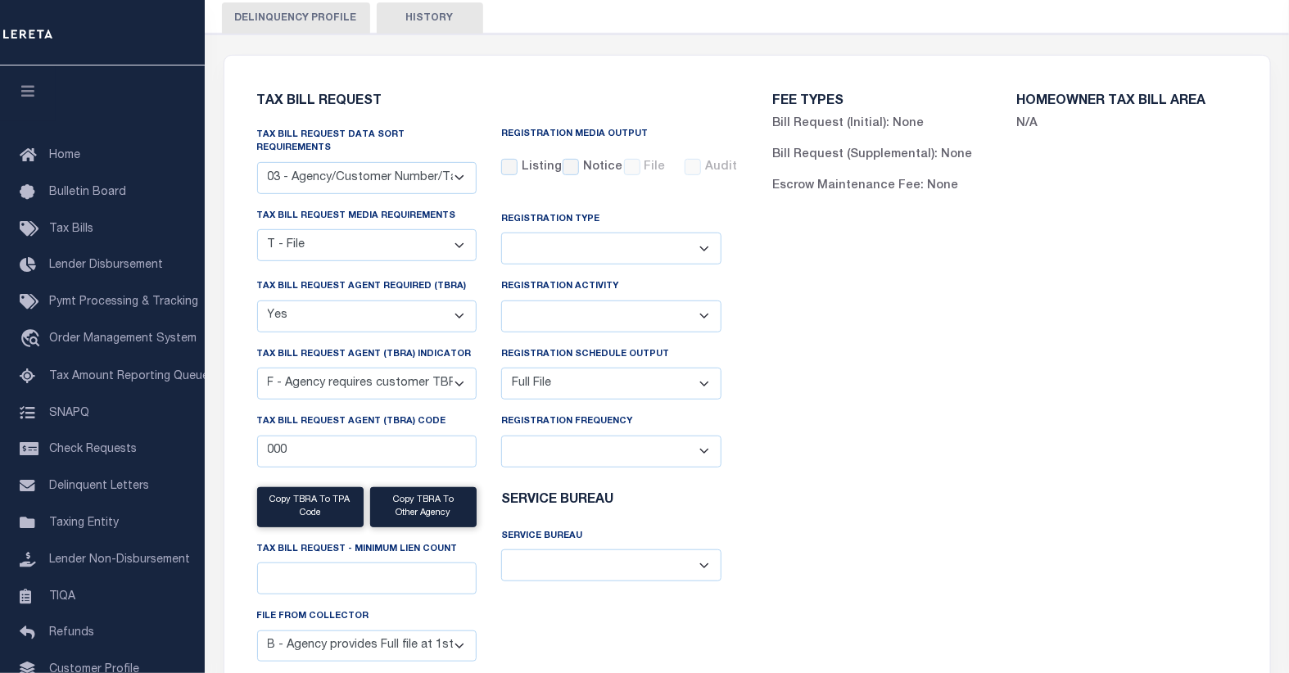
scroll to position [182, 0]
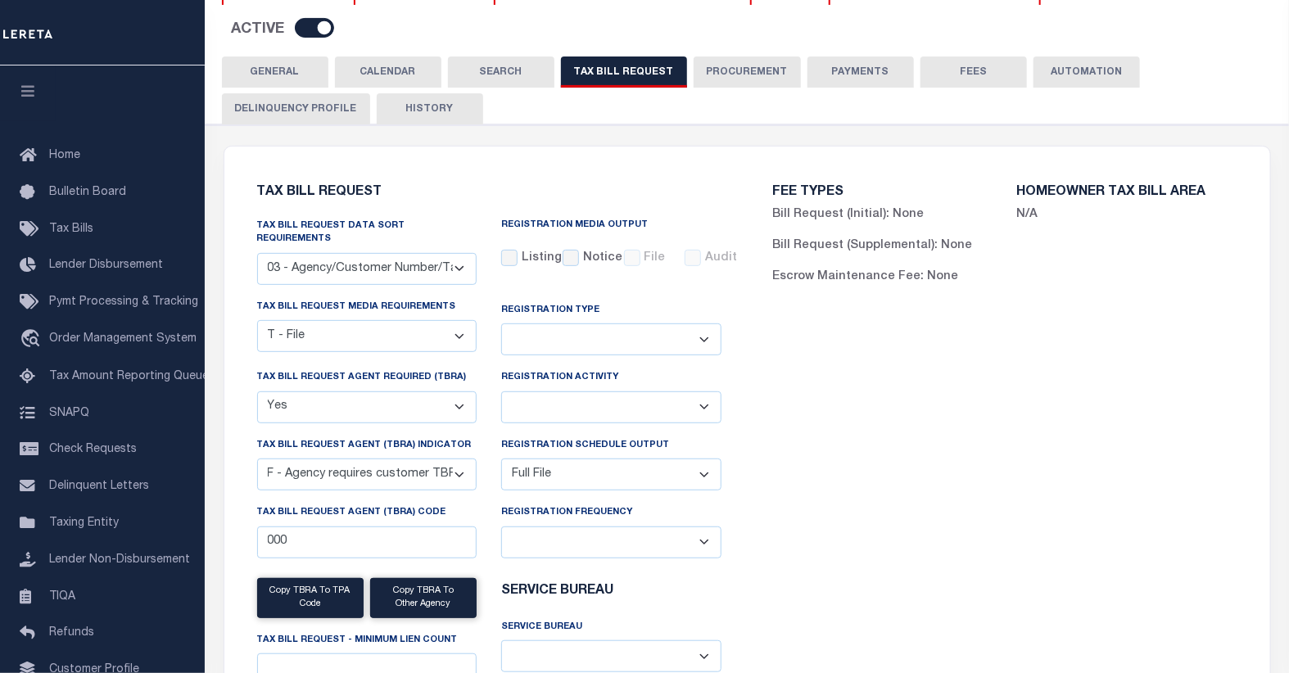
click at [462, 258] on select "01 - Agency/Tax Identification Number 02 - Agency/Lien Description/Tax Identifi…" at bounding box center [367, 269] width 220 height 32
click at [462, 257] on select "01 - Agency/Tax Identification Number 02 - Agency/Lien Description/Tax Identifi…" at bounding box center [367, 269] width 220 height 32
select select "28"
click at [257, 253] on select "01 - Agency/Tax Identification Number 02 - Agency/Lien Description/Tax Identifi…" at bounding box center [367, 269] width 220 height 32
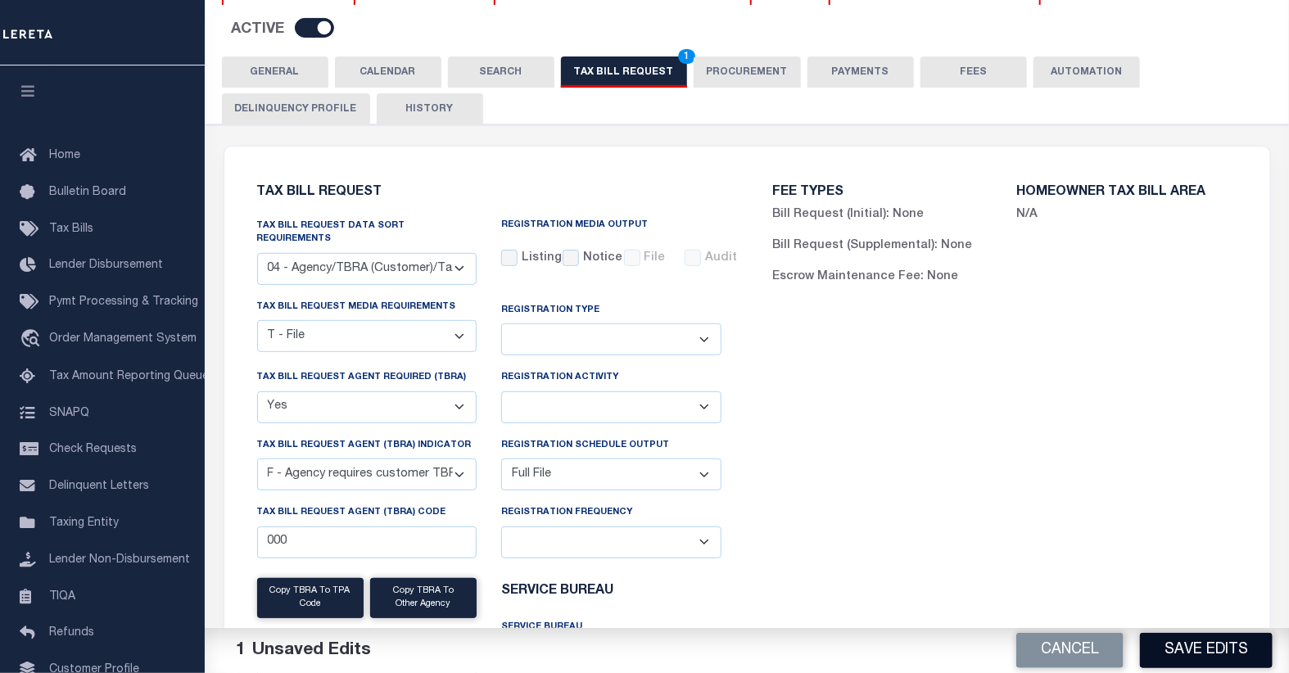
click at [1224, 650] on button "Save Edits" at bounding box center [1206, 650] width 133 height 35
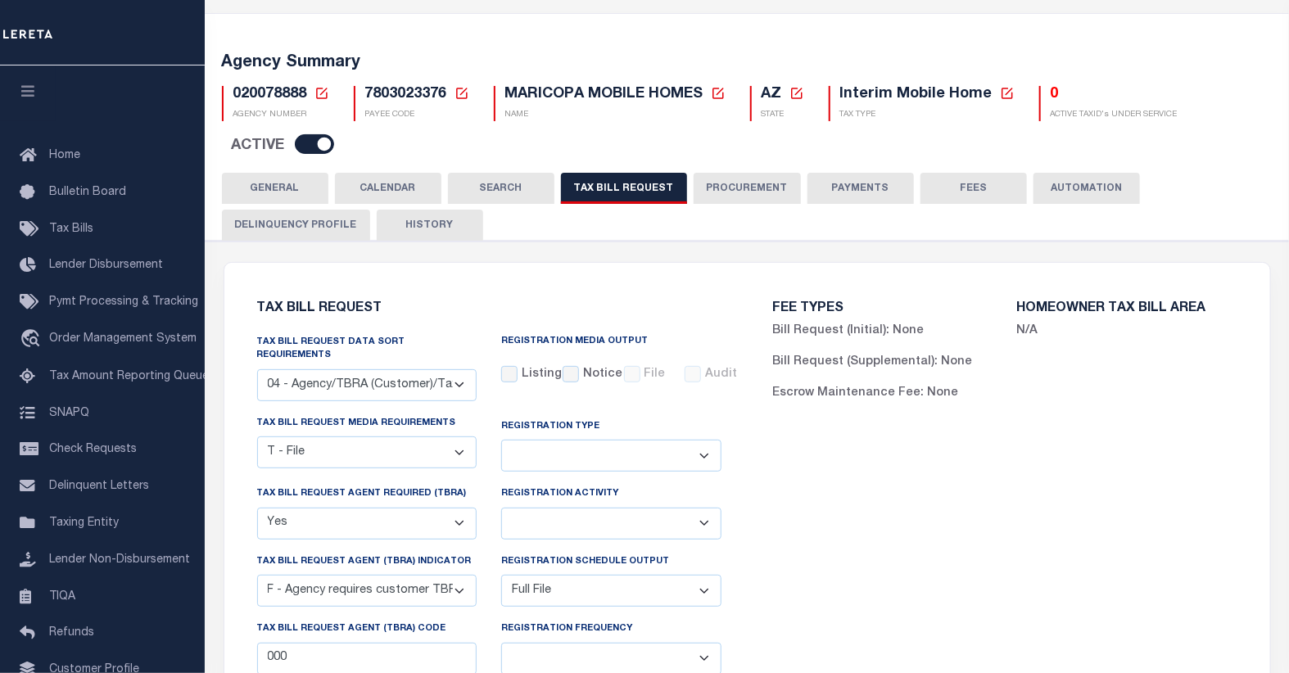
scroll to position [0, 0]
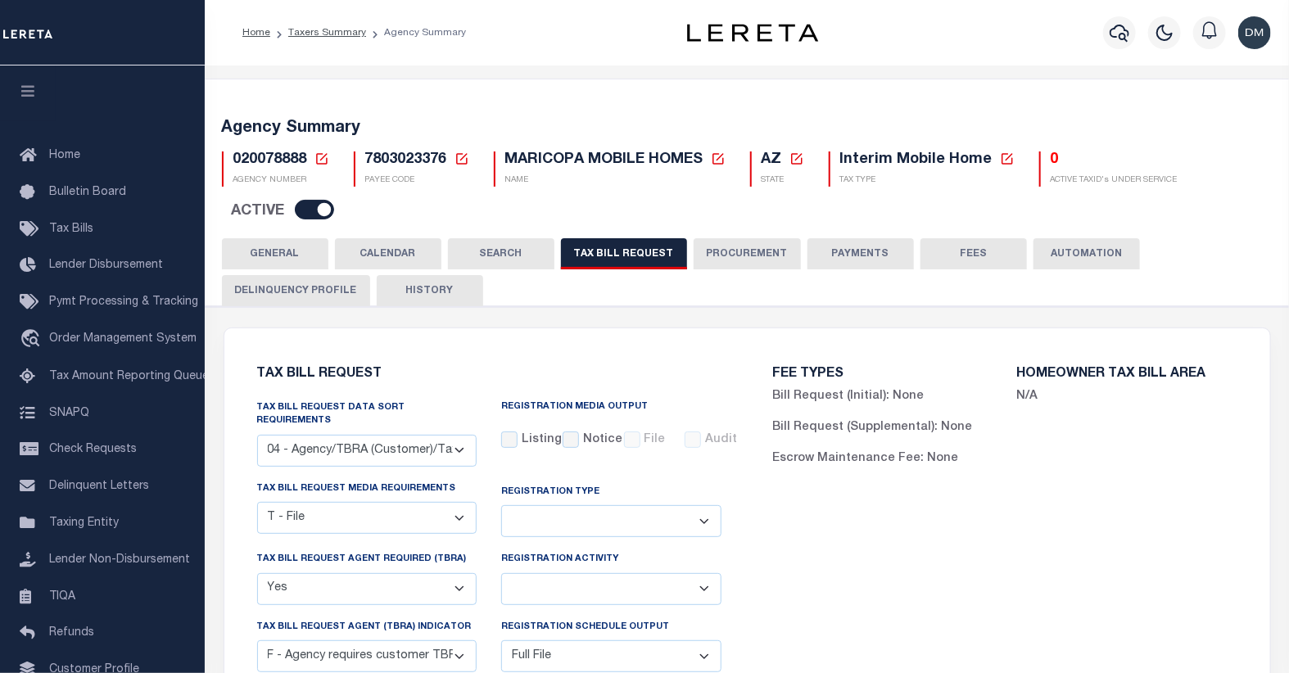
drag, startPoint x: 321, startPoint y: 161, endPoint x: 324, endPoint y: 180, distance: 19.1
click at [321, 161] on icon at bounding box center [321, 158] width 15 height 15
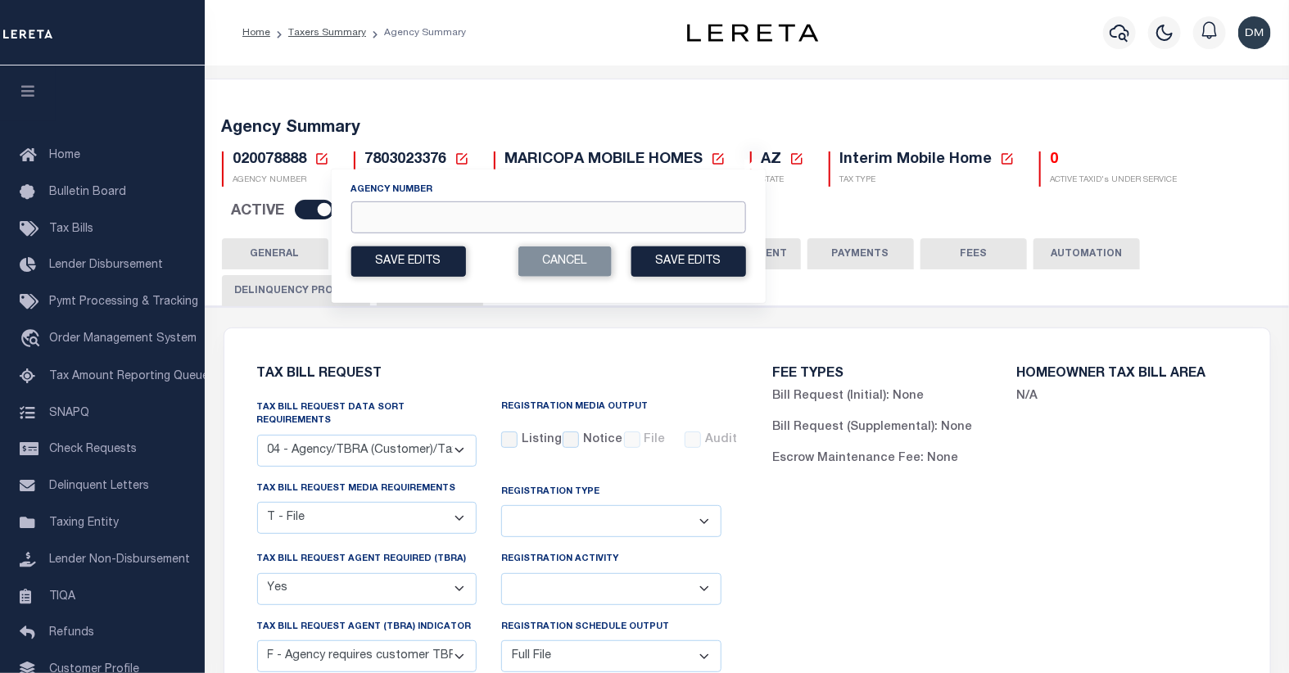
click at [431, 219] on input "Agency Number" at bounding box center [547, 217] width 395 height 32
type input "020070000"
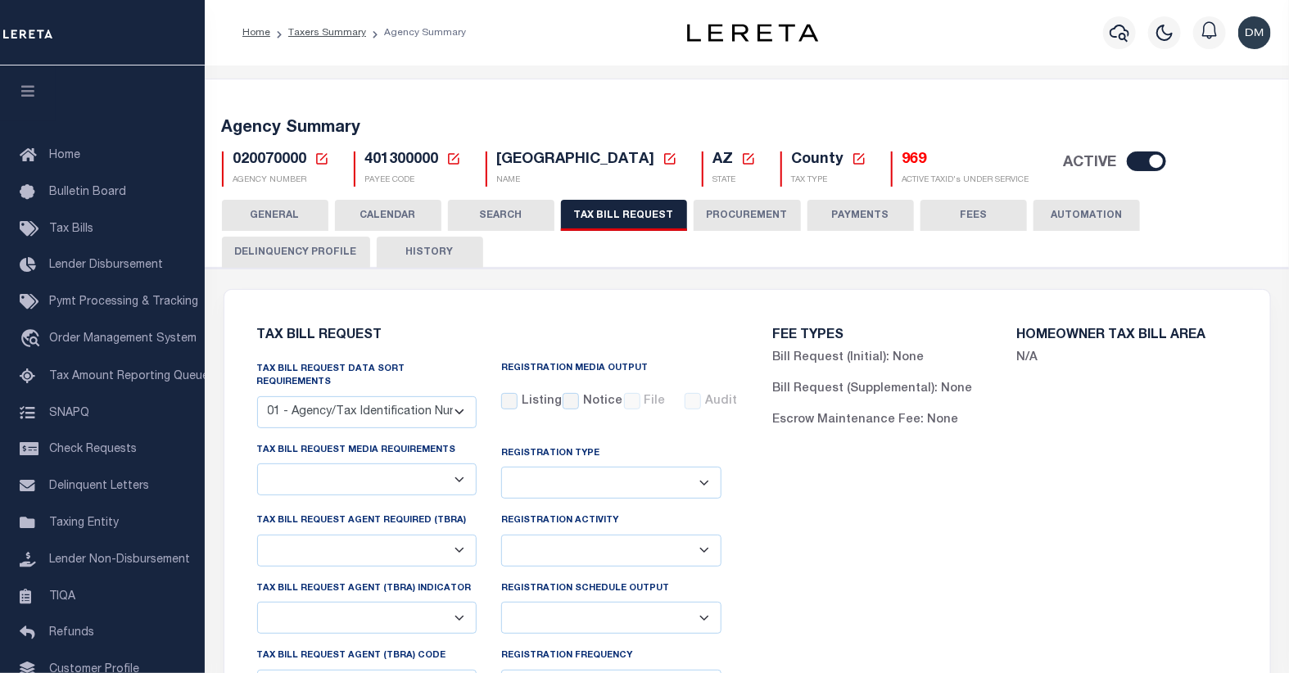
select select "28"
select select "22"
select select "true"
select select "14"
select select "1"
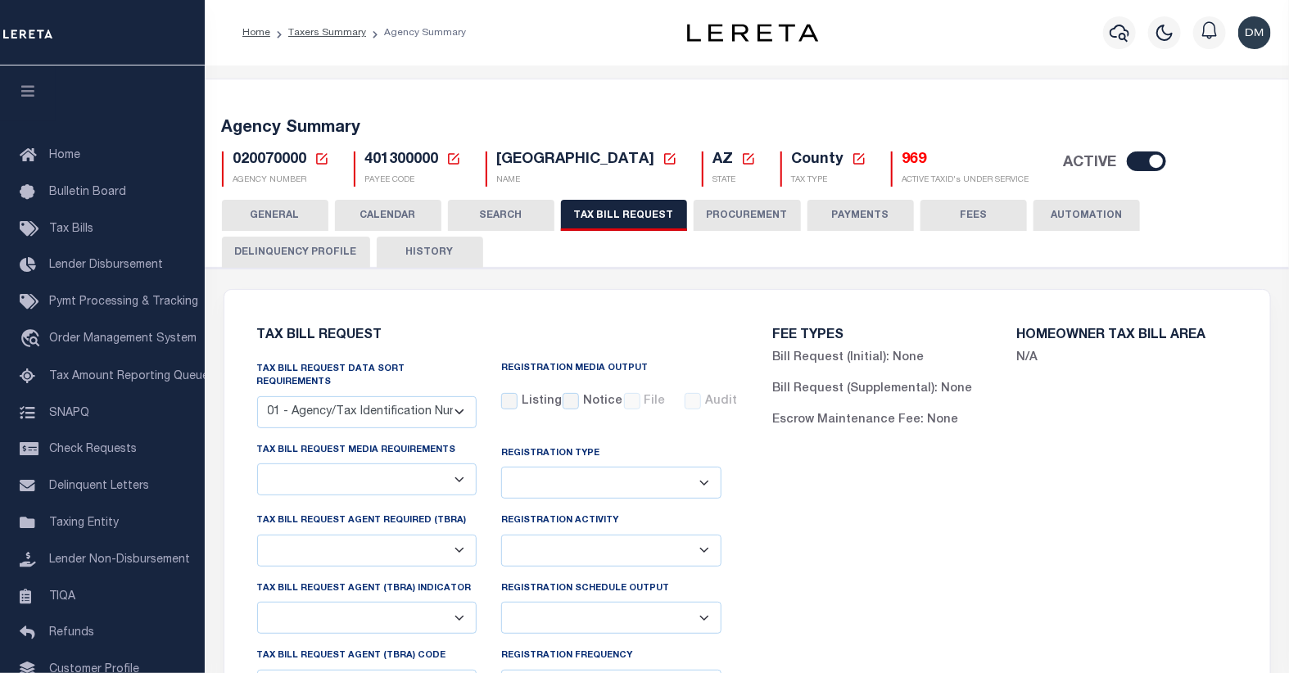
type input "000"
select select
select select "3"
